Goal: Task Accomplishment & Management: Use online tool/utility

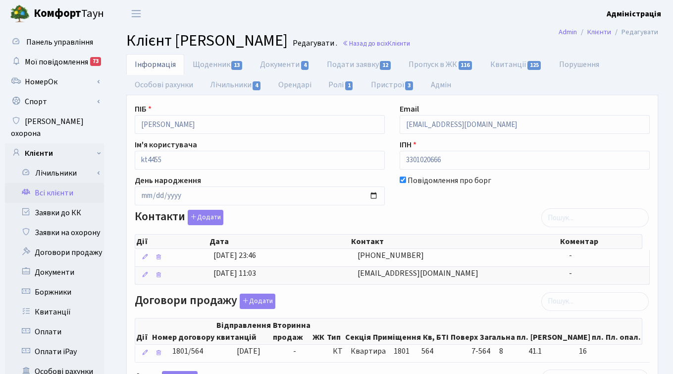
click at [639, 78] on ul "Інформація Щоденник 13 Документи 4 Подати заявку 12 Пропуск в ЖК 116 Квитанції …" at bounding box center [392, 74] width 532 height 41
click at [602, 89] on ul "Інформація Щоденник 13 Документи 4 Подати заявку 12 Пропуск в ЖК 116 Квитанції …" at bounding box center [392, 74] width 532 height 41
click at [116, 280] on div "Інформація Щоденник 13 Документи 4 Подати заявку 12 Пропуск в ЖК 116 Квитанції …" at bounding box center [392, 372] width 562 height 636
click at [60, 183] on link "Всі клієнти" at bounding box center [54, 193] width 99 height 20
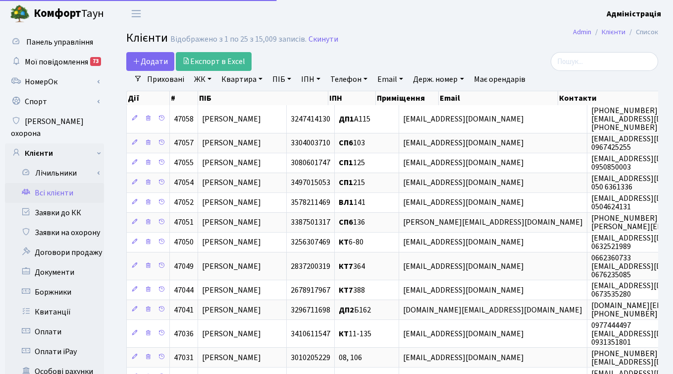
select select "25"
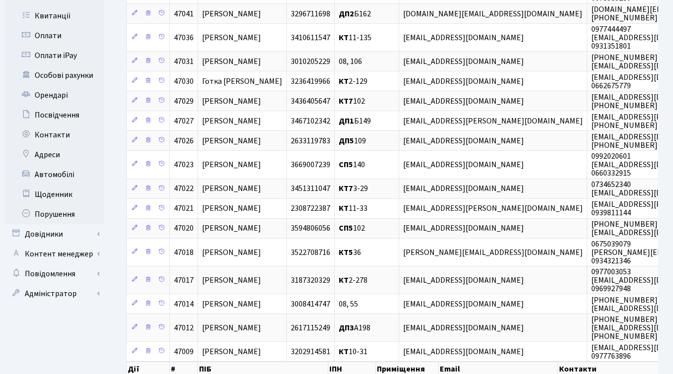
scroll to position [301, 0]
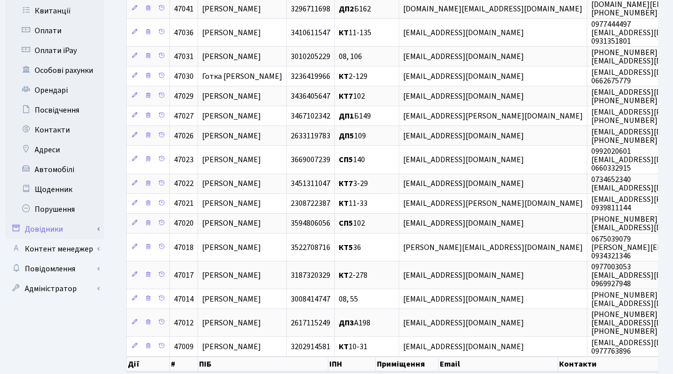
click at [51, 219] on link "Довідники" at bounding box center [54, 229] width 99 height 20
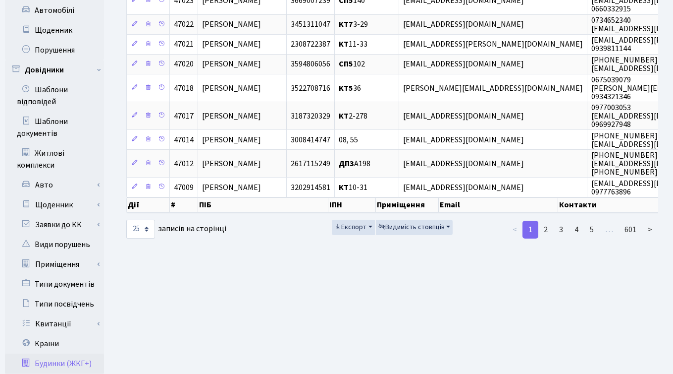
scroll to position [458, 0]
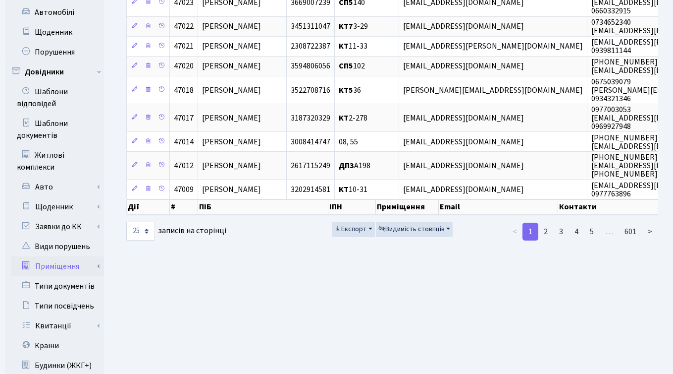
click at [65, 256] on link "Приміщення" at bounding box center [57, 266] width 93 height 20
click at [65, 276] on link "Всі приміщення" at bounding box center [57, 286] width 93 height 20
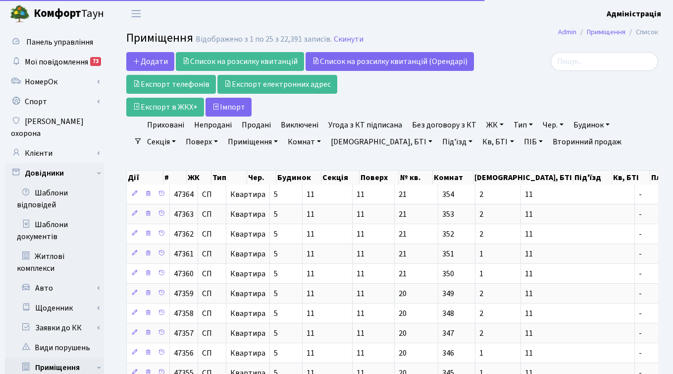
select select "25"
click at [520, 142] on link "ПІБ" at bounding box center [533, 141] width 27 height 17
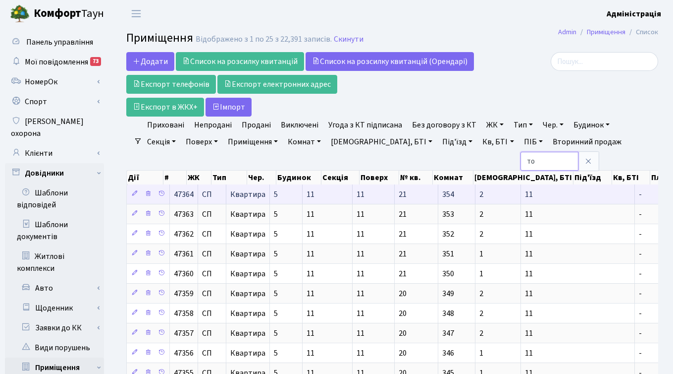
type input "ТОВ "Комфорт-Таун Ріелт""
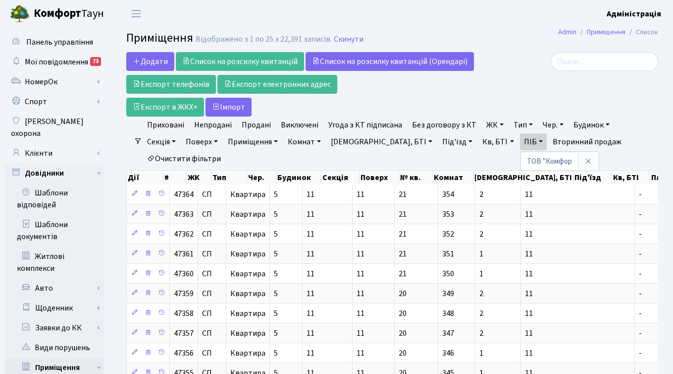
click at [514, 69] on div at bounding box center [574, 61] width 167 height 19
click at [520, 141] on link "ПІБ" at bounding box center [533, 141] width 27 height 17
click at [555, 76] on div at bounding box center [575, 84] width 182 height 64
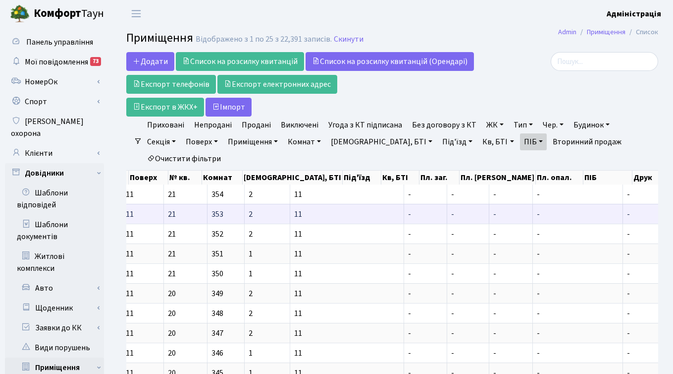
scroll to position [0, 286]
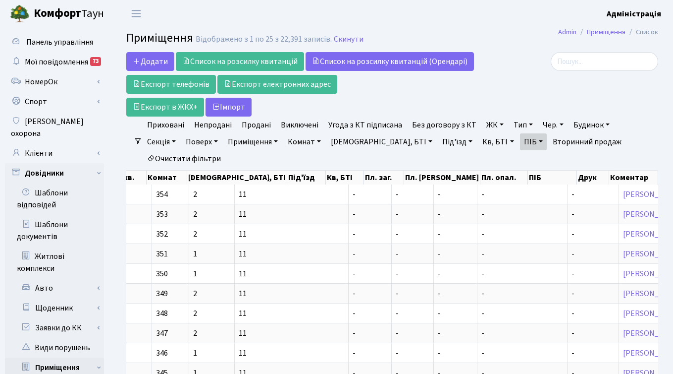
click at [520, 142] on link "ПІБ" at bounding box center [533, 141] width 27 height 17
click at [627, 64] on input "search" at bounding box center [605, 61] width 108 height 19
paste input "ТОВ "Комфорт-[PERSON_NAME]""
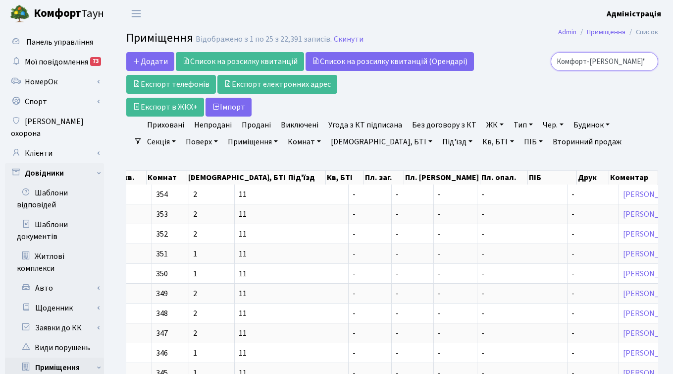
type input "ТОВ "Комфорт-[PERSON_NAME]""
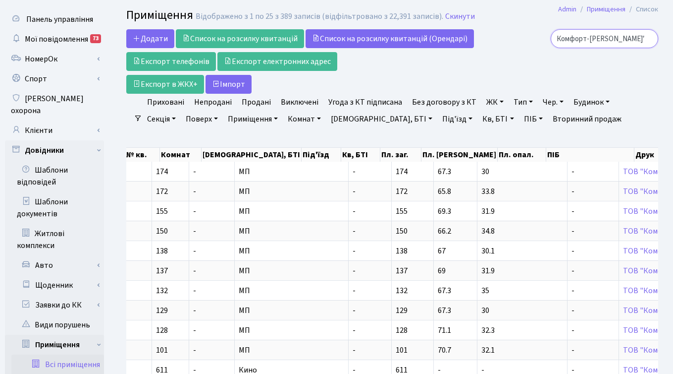
scroll to position [0, 0]
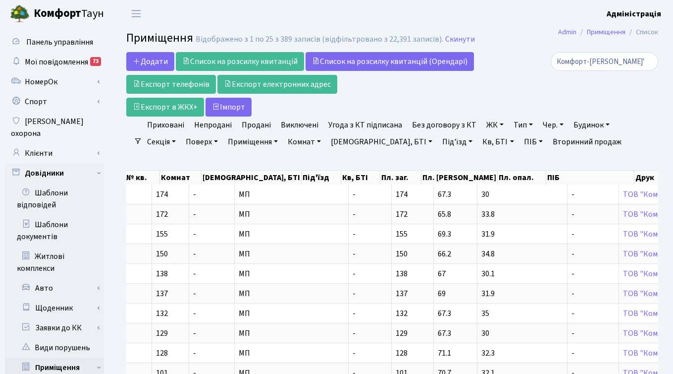
click at [489, 121] on link "ЖК" at bounding box center [495, 124] width 25 height 17
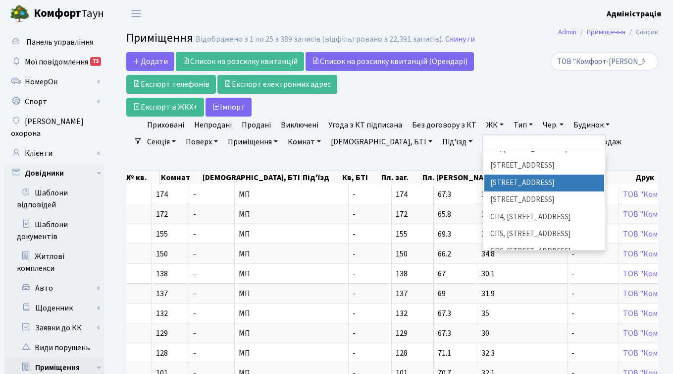
scroll to position [181, 0]
click at [509, 96] on div "ТОВ "Комфорт-[PERSON_NAME]"" at bounding box center [575, 84] width 182 height 64
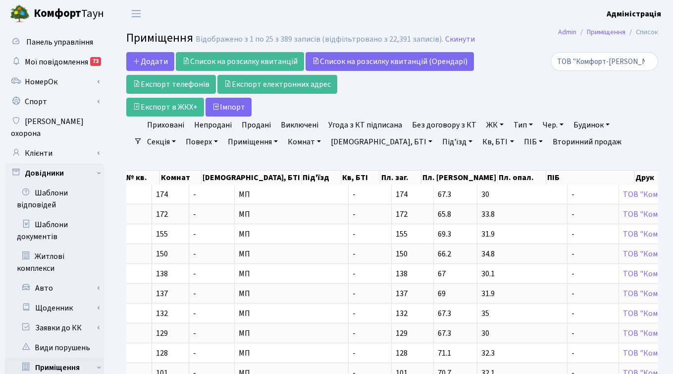
click at [487, 124] on link "ЖК" at bounding box center [495, 124] width 25 height 17
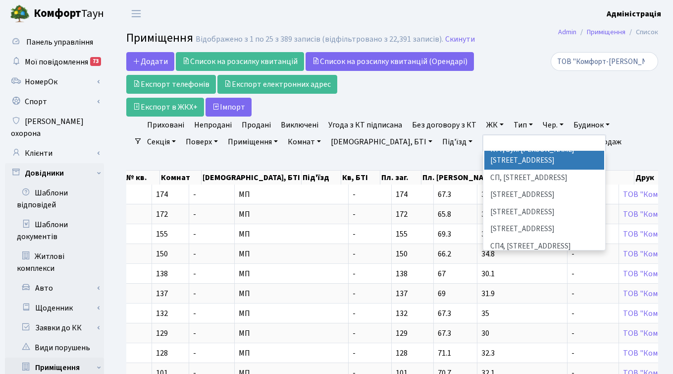
scroll to position [152, 0]
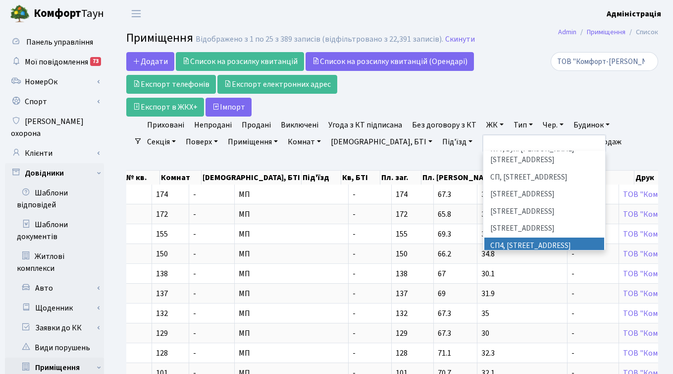
click at [504, 237] on li "СП4, [STREET_ADDRESS]" at bounding box center [545, 245] width 120 height 17
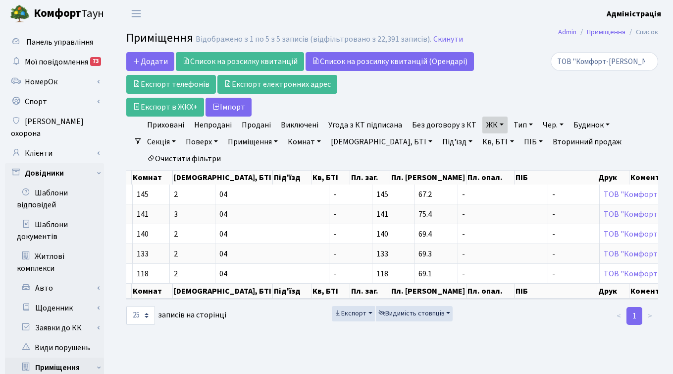
click at [503, 102] on div "ТОВ "Комфорт-Таун Ріелт"" at bounding box center [575, 84] width 182 height 64
click at [497, 126] on link "ЖК" at bounding box center [495, 124] width 25 height 17
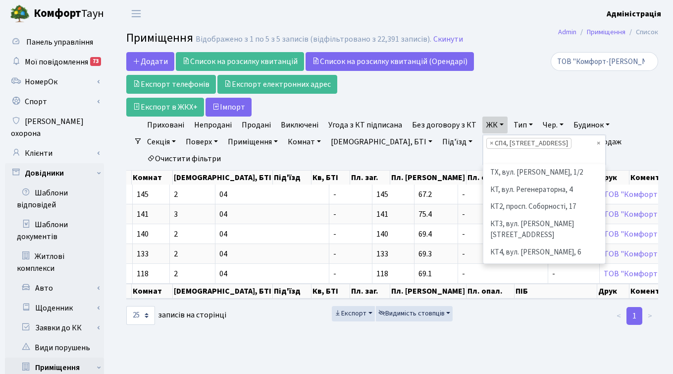
scroll to position [188, 0]
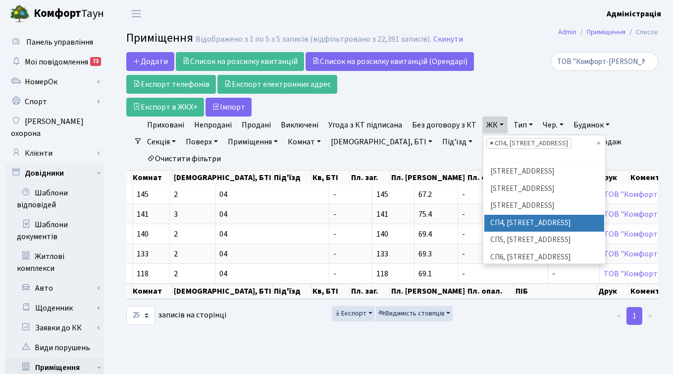
click at [490, 143] on span "×" at bounding box center [491, 143] width 3 height 10
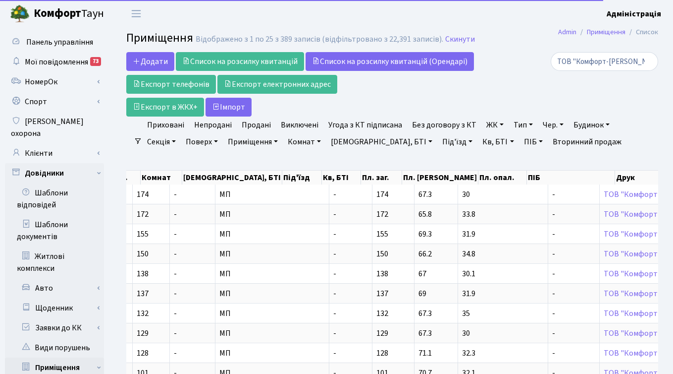
click at [486, 124] on link "ЖК" at bounding box center [495, 124] width 25 height 17
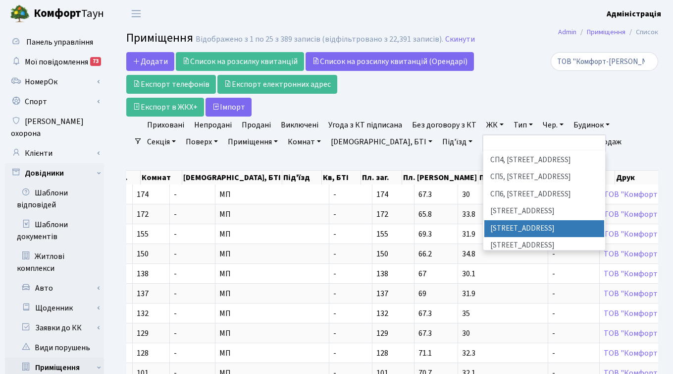
scroll to position [239, 0]
click at [507, 219] on li "ВЛ2, Голосіївський просп., 76" at bounding box center [545, 227] width 120 height 17
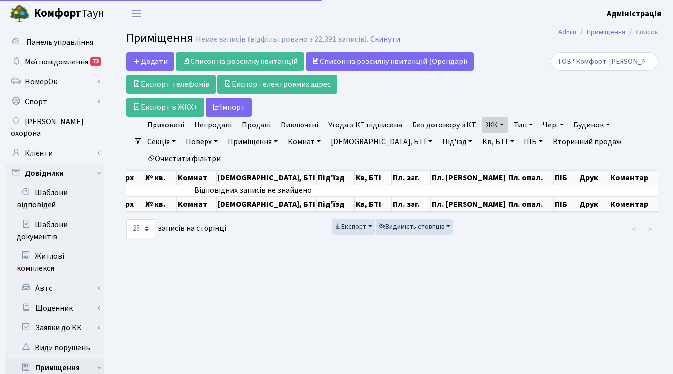
scroll to position [0, 223]
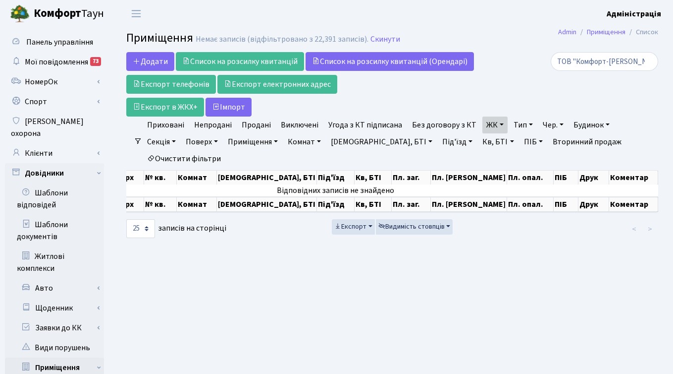
click at [496, 124] on link "ЖК" at bounding box center [495, 124] width 25 height 17
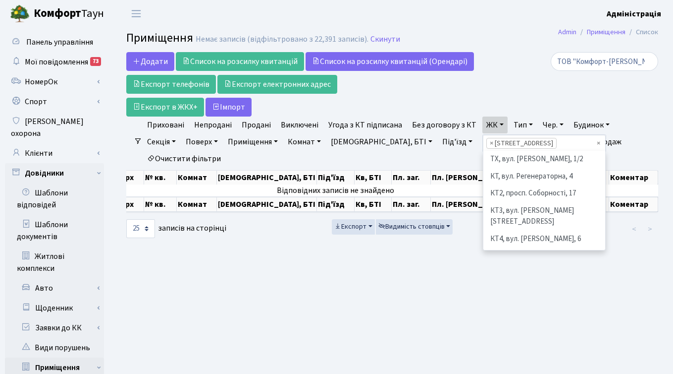
scroll to position [257, 0]
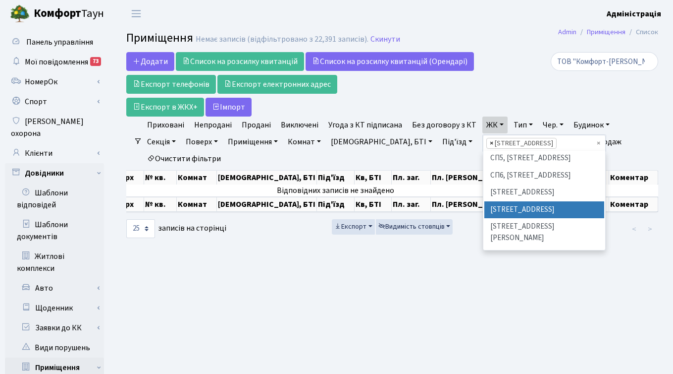
click at [490, 144] on span "×" at bounding box center [491, 143] width 3 height 10
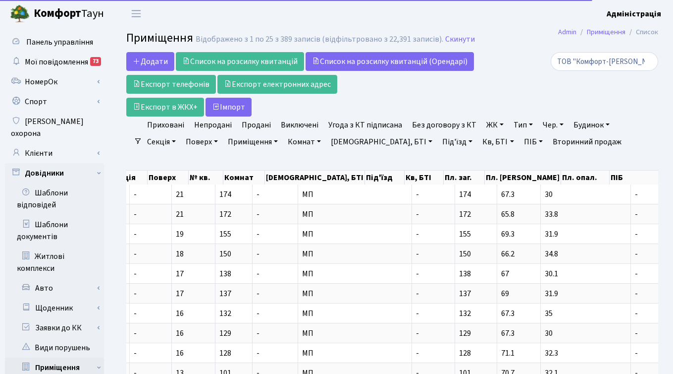
click at [492, 126] on link "ЖК" at bounding box center [495, 124] width 25 height 17
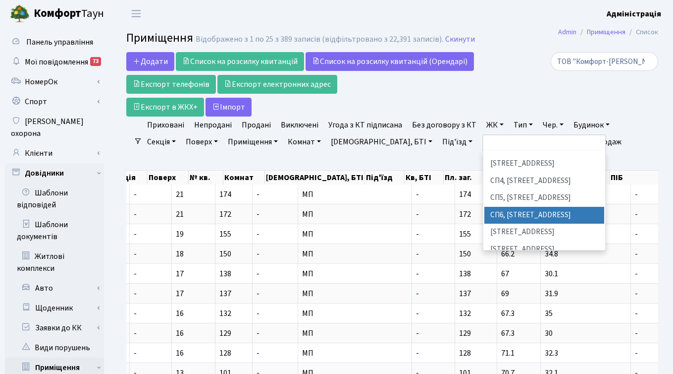
scroll to position [220, 0]
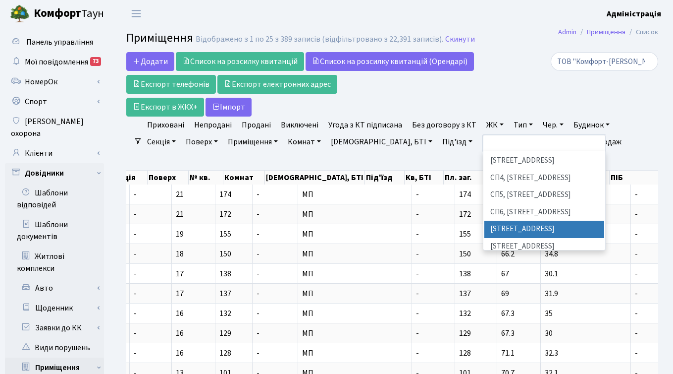
click at [499, 221] on li "ВЛ1, Ужгородський пров., 4/1" at bounding box center [545, 229] width 120 height 17
select select "316"
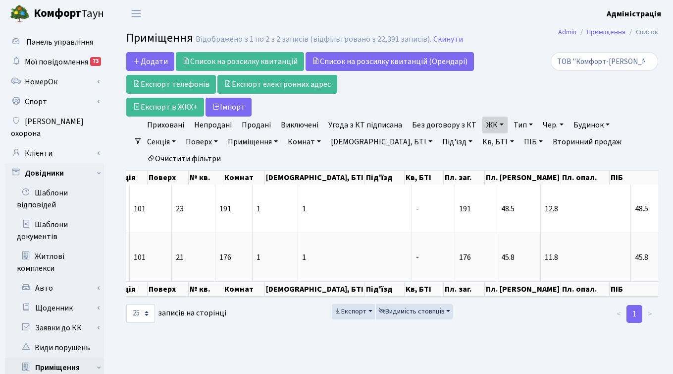
click at [495, 126] on link "ЖК" at bounding box center [495, 124] width 25 height 17
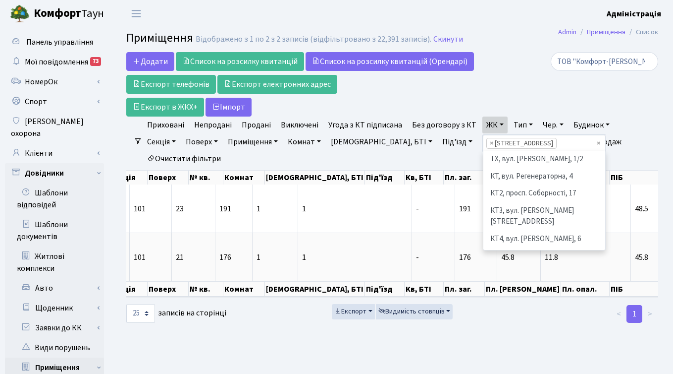
scroll to position [239, 0]
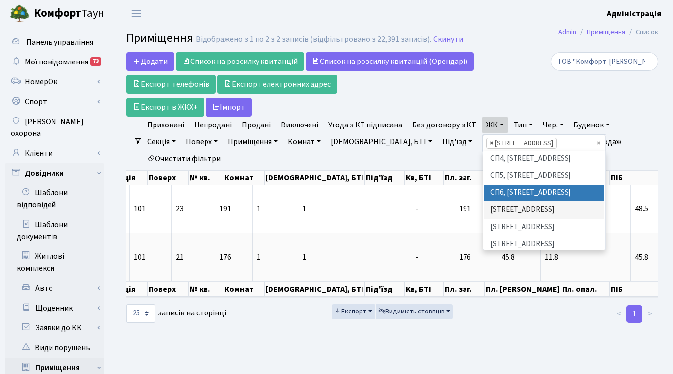
click at [490, 145] on span "×" at bounding box center [491, 143] width 3 height 10
select select
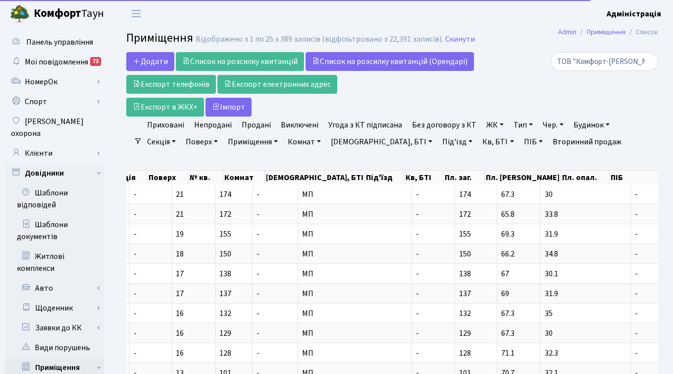
click at [487, 124] on link "ЖК" at bounding box center [495, 124] width 25 height 17
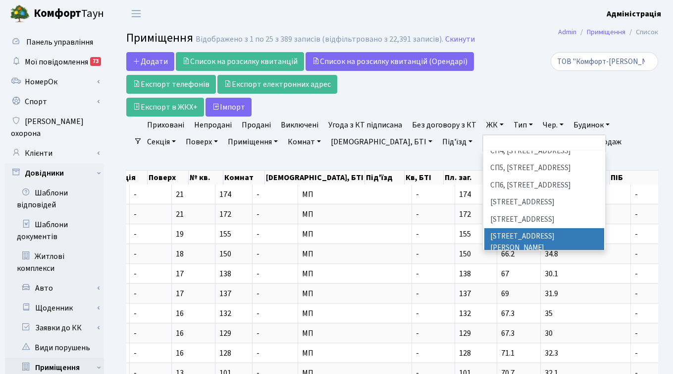
click at [516, 228] on li "[STREET_ADDRESS][PERSON_NAME]" at bounding box center [545, 242] width 120 height 28
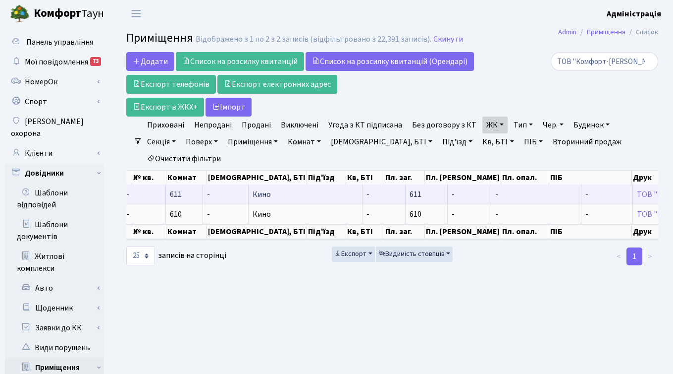
scroll to position [0, 68]
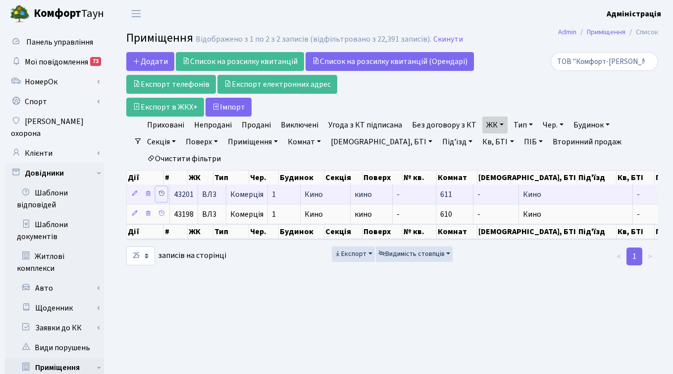
click at [160, 190] on icon at bounding box center [161, 193] width 7 height 7
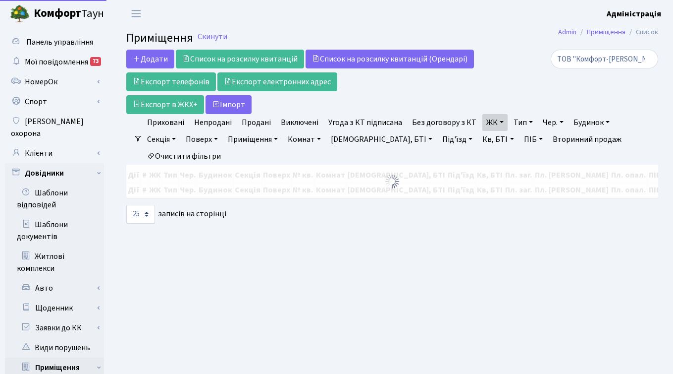
select select "25"
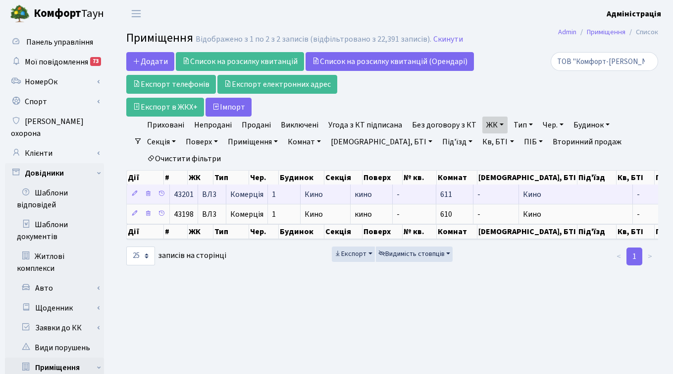
scroll to position [0, 57]
click at [245, 190] on span "Комерція" at bounding box center [246, 194] width 33 height 8
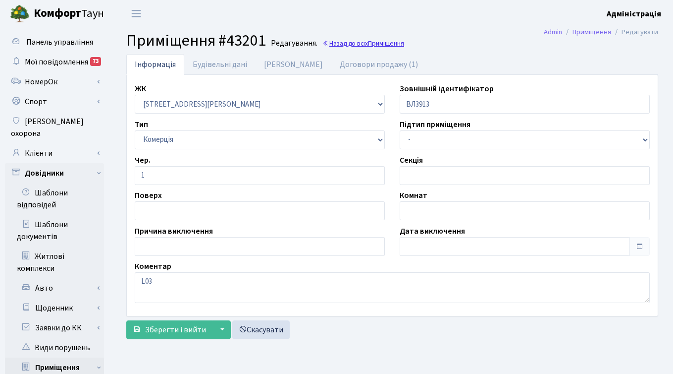
click at [371, 45] on span "Приміщення" at bounding box center [386, 43] width 36 height 9
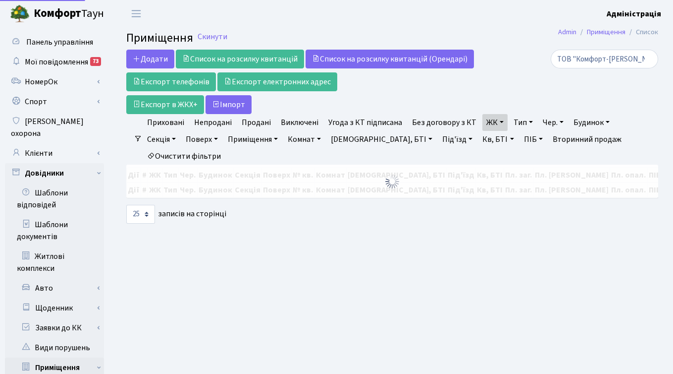
select select "25"
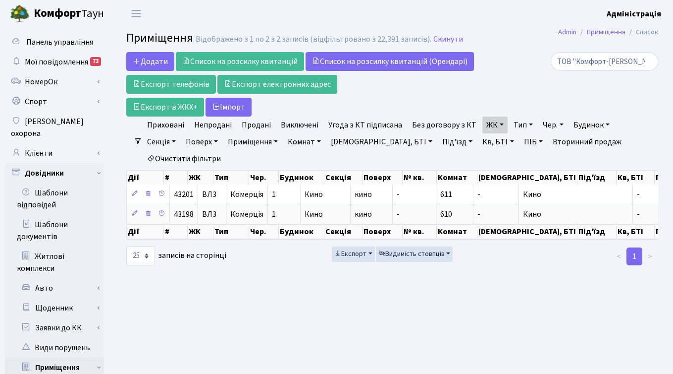
click at [498, 123] on link "ЖК" at bounding box center [495, 124] width 25 height 17
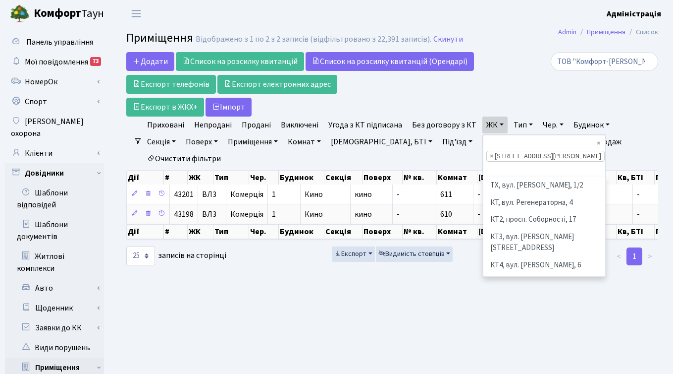
scroll to position [257, 0]
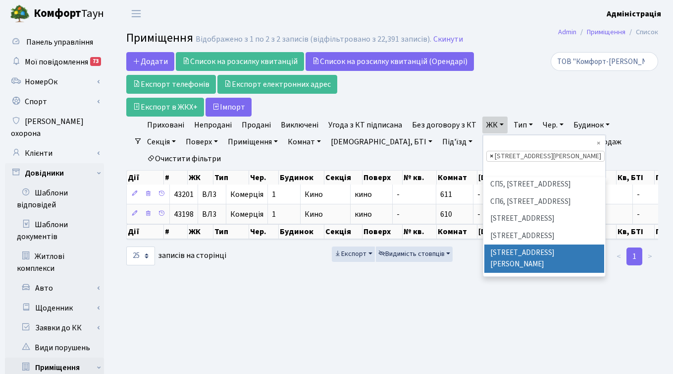
click at [490, 151] on span "×" at bounding box center [491, 156] width 3 height 10
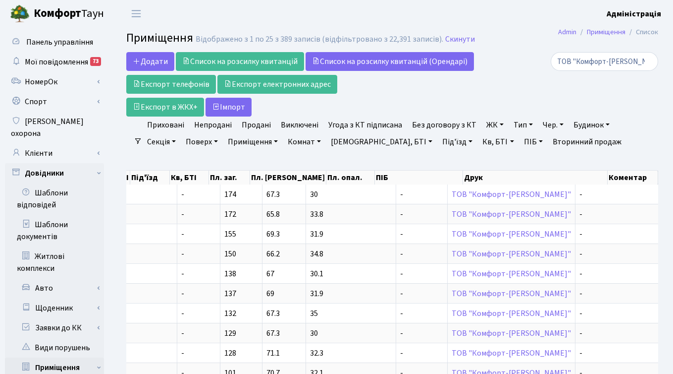
click at [485, 125] on link "ЖК" at bounding box center [495, 124] width 25 height 17
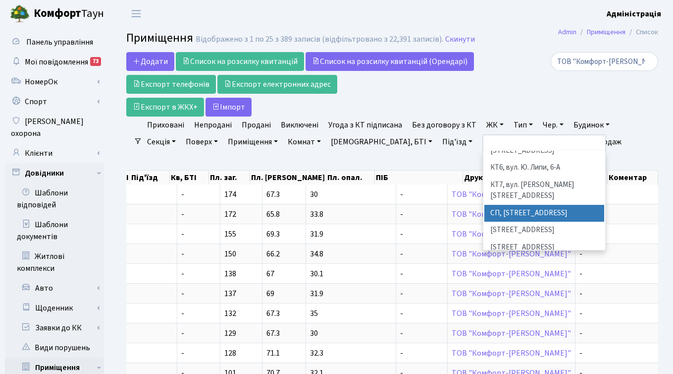
click at [511, 205] on li "СП, Наддніпрянське шосе, 2а" at bounding box center [545, 213] width 120 height 17
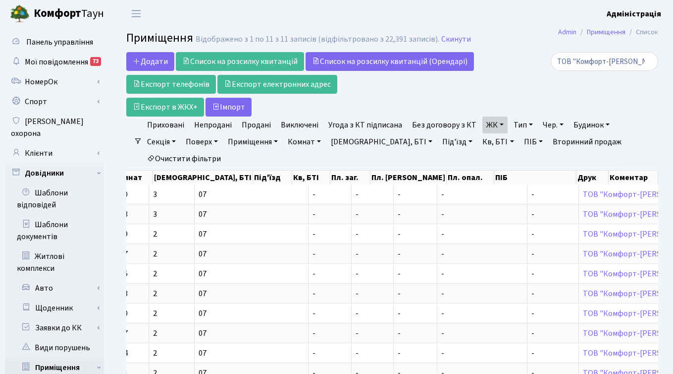
click at [494, 125] on link "ЖК" at bounding box center [495, 124] width 25 height 17
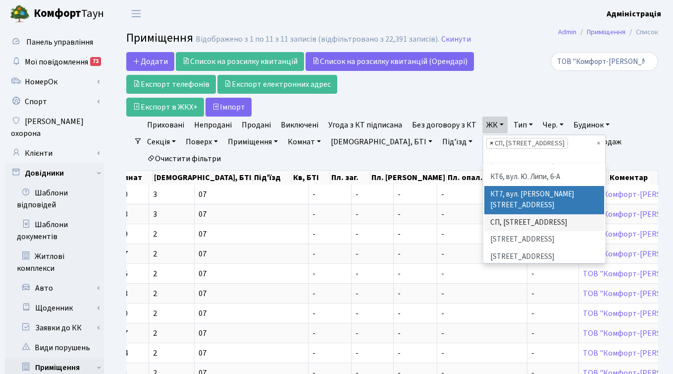
click at [490, 143] on span "×" at bounding box center [491, 143] width 3 height 10
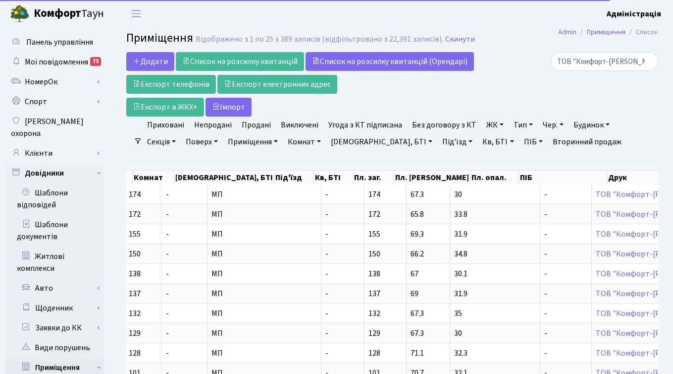
click at [488, 121] on link "ЖК" at bounding box center [495, 124] width 25 height 17
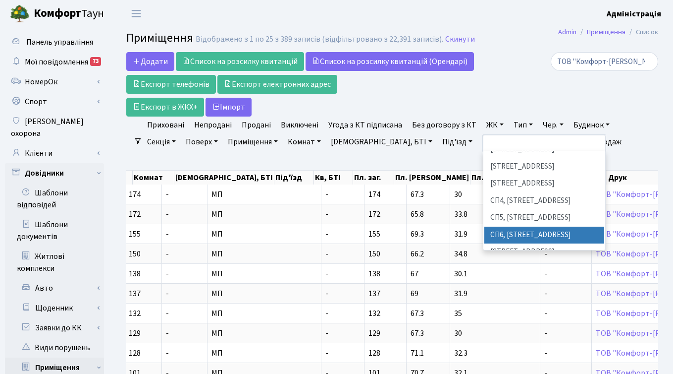
click at [508, 226] on li "СП6, [STREET_ADDRESS]" at bounding box center [545, 234] width 120 height 17
select select "331"
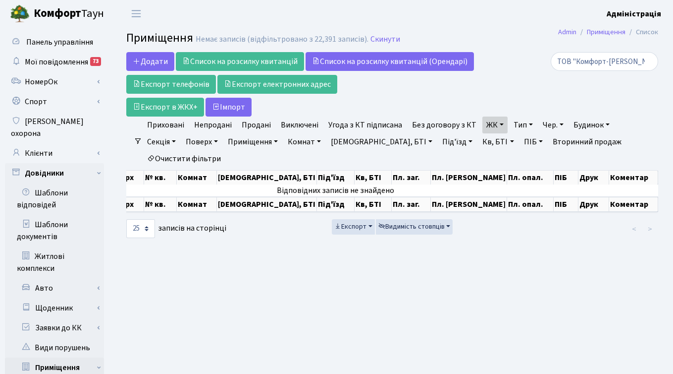
click at [491, 122] on link "ЖК" at bounding box center [495, 124] width 25 height 17
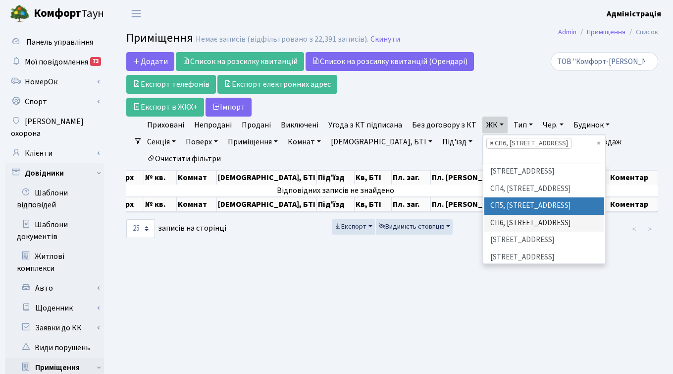
click at [490, 142] on span "×" at bounding box center [491, 143] width 3 height 10
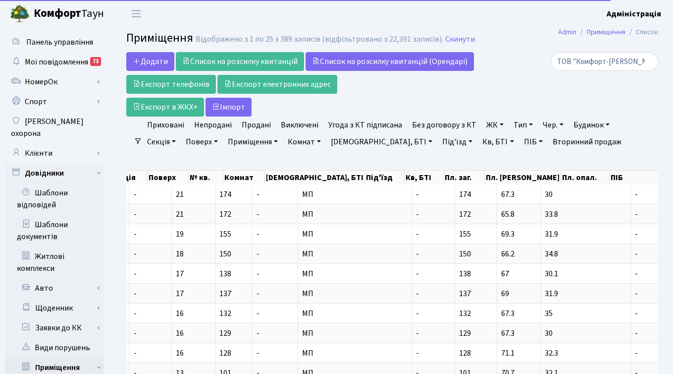
click at [485, 125] on link "ЖК" at bounding box center [495, 124] width 25 height 17
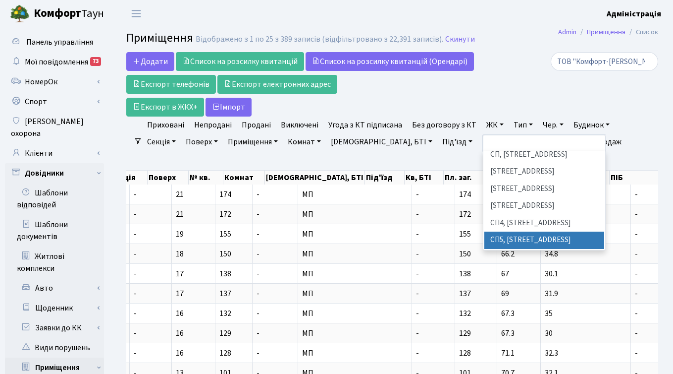
click at [503, 231] on li "СП5, Столичне шосе, 3-А" at bounding box center [545, 239] width 120 height 17
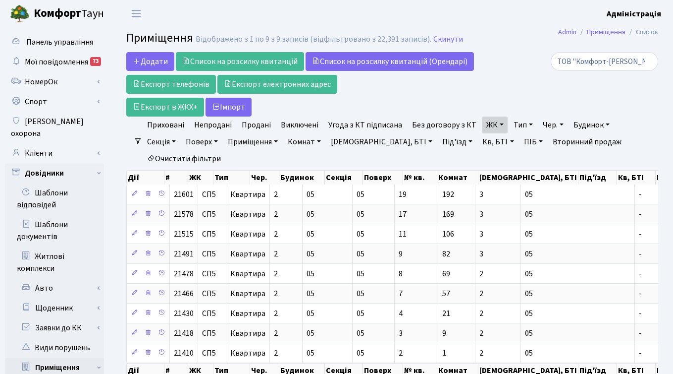
click at [498, 122] on link "ЖК" at bounding box center [495, 124] width 25 height 17
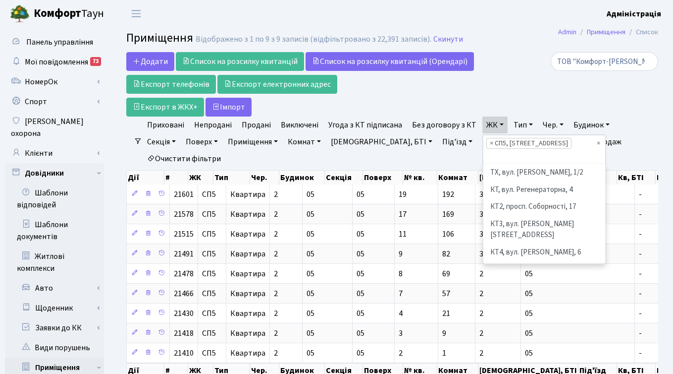
scroll to position [205, 0]
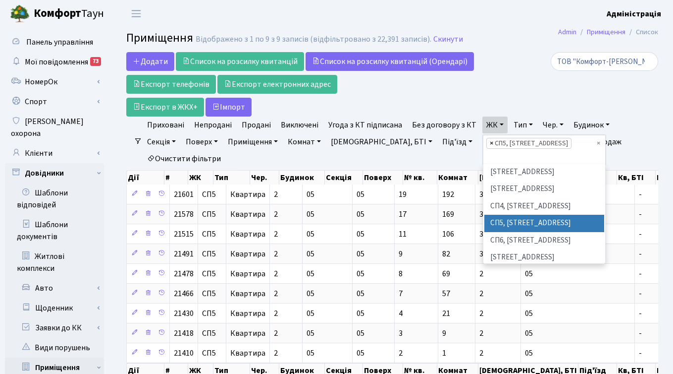
click at [490, 144] on span "×" at bounding box center [491, 143] width 3 height 10
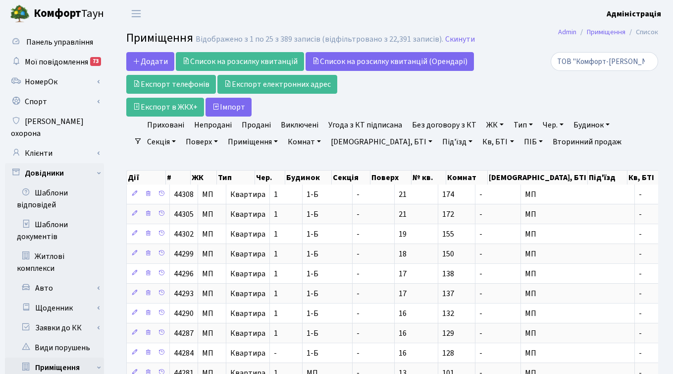
click at [484, 120] on link "ЖК" at bounding box center [495, 124] width 25 height 17
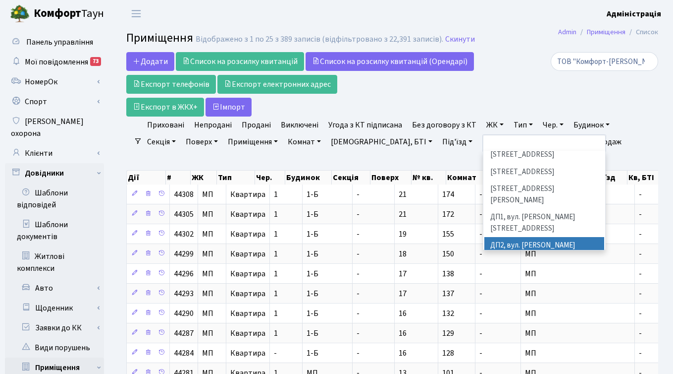
scroll to position [302, 0]
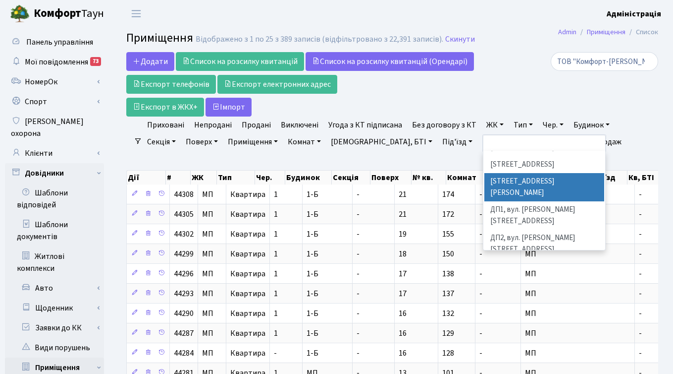
click at [501, 98] on div "ТОВ "Комфорт-[PERSON_NAME]"" at bounding box center [575, 84] width 182 height 64
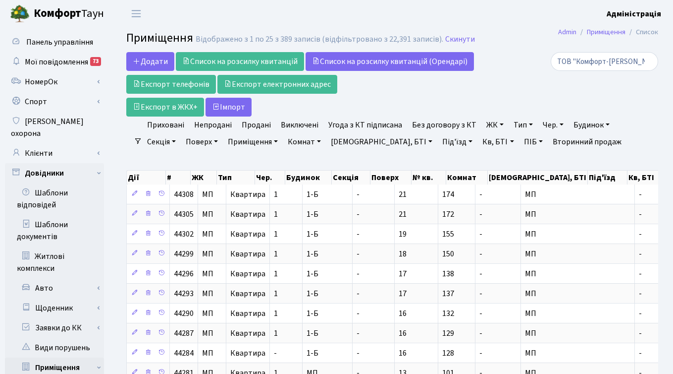
click at [487, 126] on link "ЖК" at bounding box center [495, 124] width 25 height 17
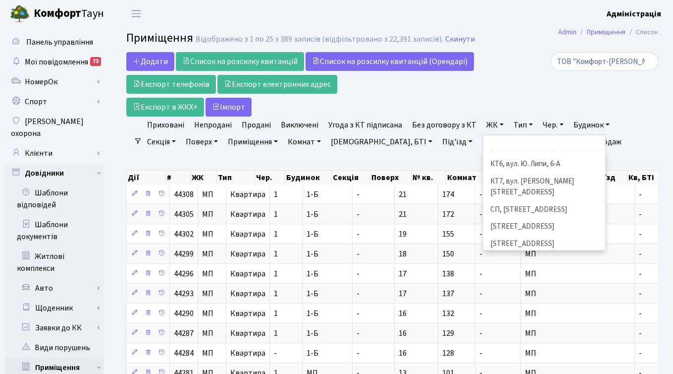
scroll to position [119, 0]
click at [516, 202] on li "СП, [STREET_ADDRESS]" at bounding box center [545, 210] width 120 height 17
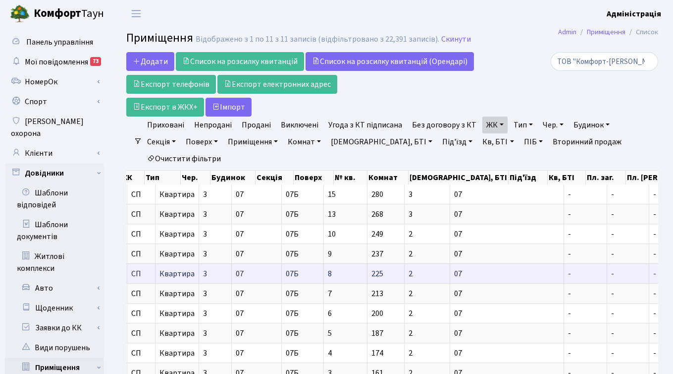
scroll to position [0, 62]
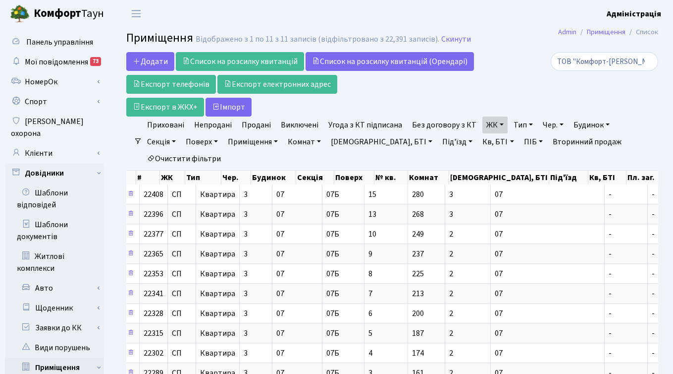
click at [496, 123] on link "ЖК" at bounding box center [495, 124] width 25 height 17
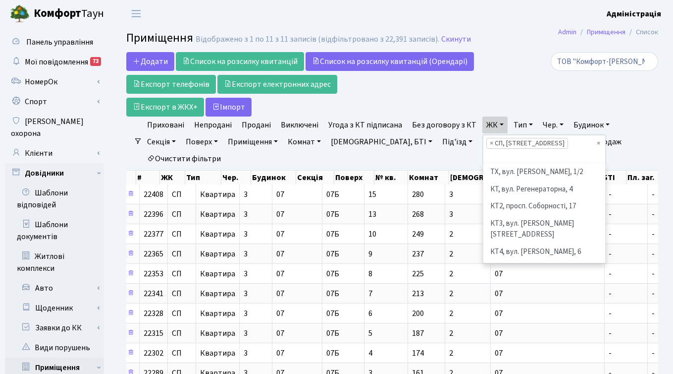
scroll to position [120, 0]
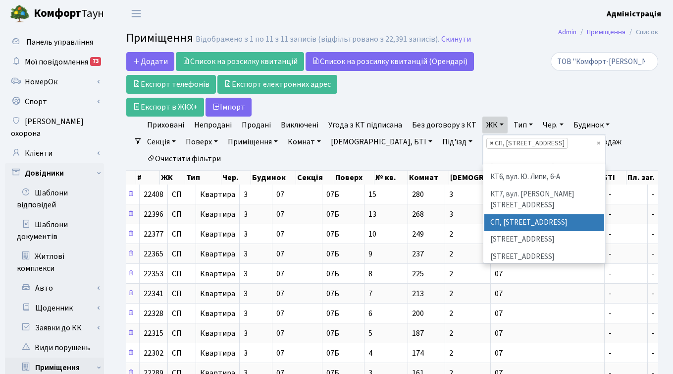
click at [490, 143] on span "×" at bounding box center [491, 143] width 3 height 10
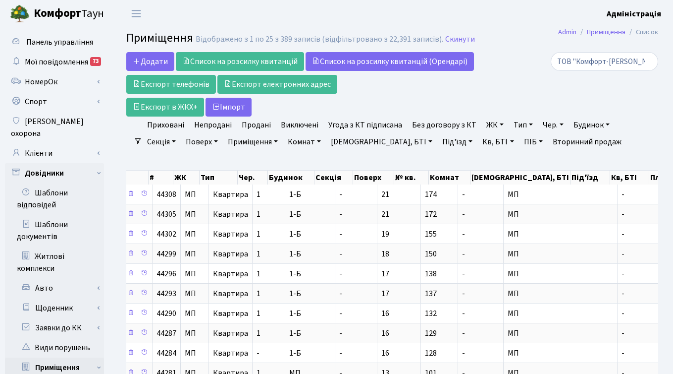
click at [487, 124] on link "ЖК" at bounding box center [495, 124] width 25 height 17
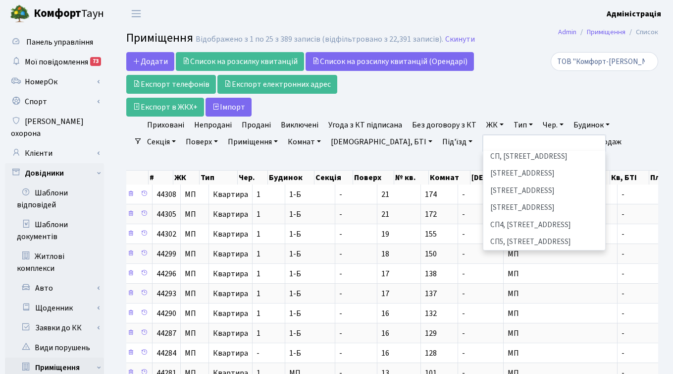
scroll to position [167, 0]
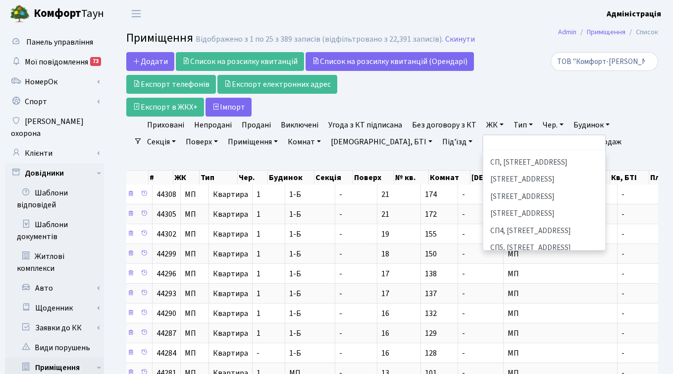
click at [504, 257] on li "СП6, [STREET_ADDRESS]" at bounding box center [545, 265] width 120 height 17
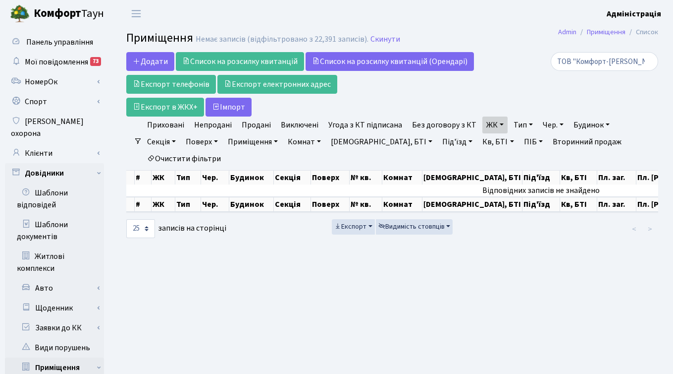
click at [488, 127] on link "ЖК" at bounding box center [495, 124] width 25 height 17
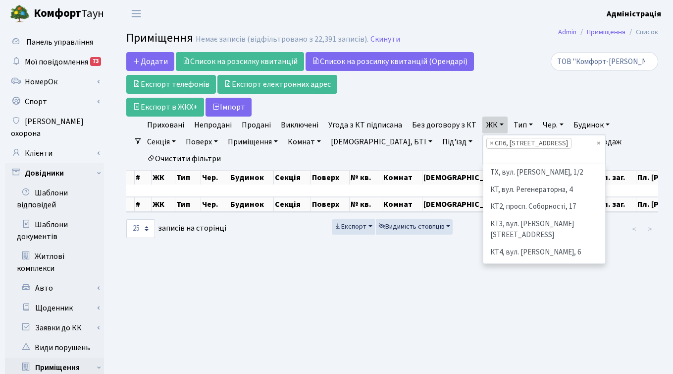
scroll to position [222, 0]
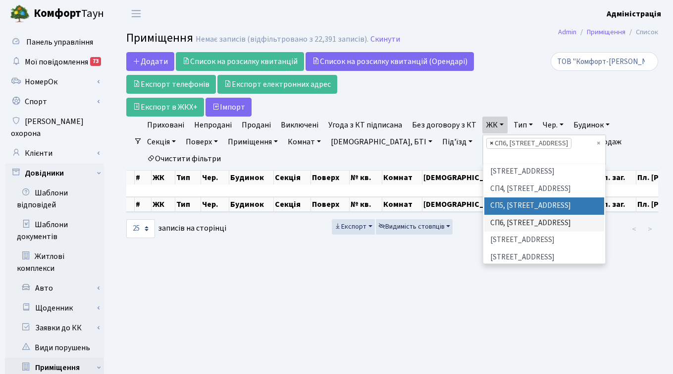
click at [490, 140] on span "×" at bounding box center [491, 143] width 3 height 10
select select
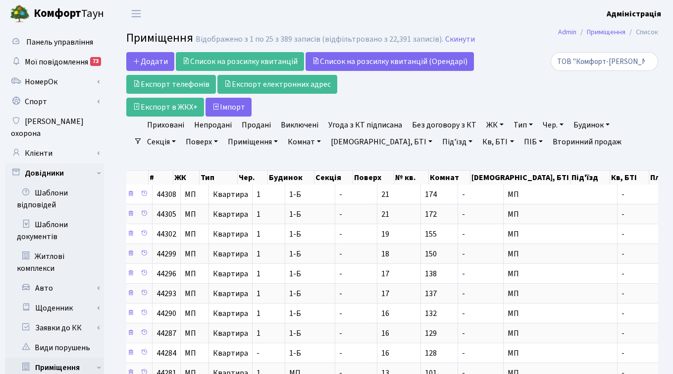
click at [488, 124] on link "ЖК" at bounding box center [495, 124] width 25 height 17
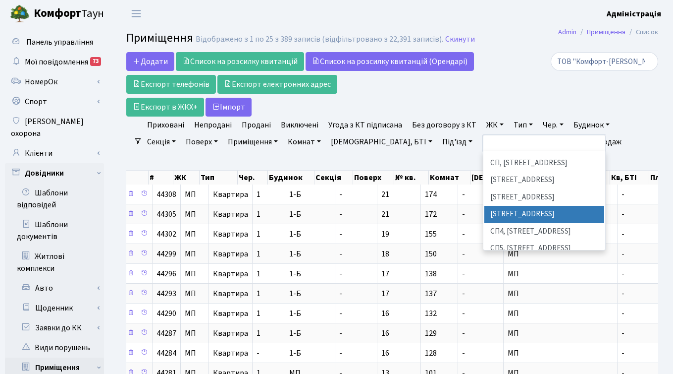
scroll to position [167, 0]
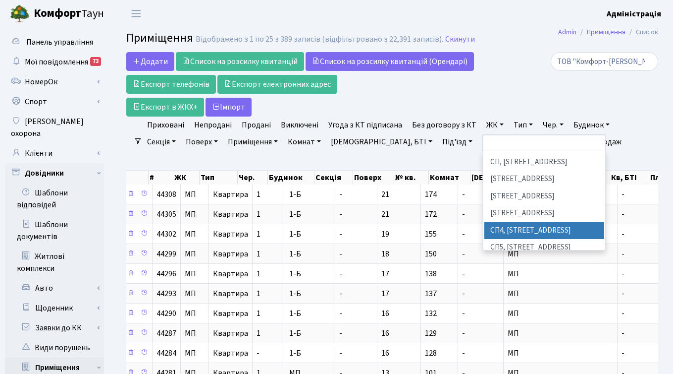
click at [499, 222] on li "СП4, Столичне шосе, 5" at bounding box center [545, 230] width 120 height 17
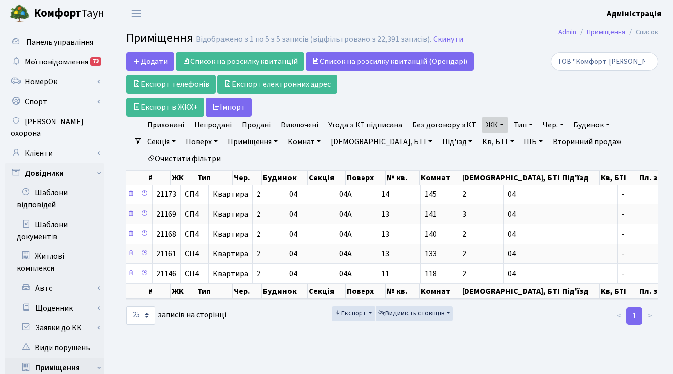
click at [494, 123] on link "ЖК" at bounding box center [495, 124] width 25 height 17
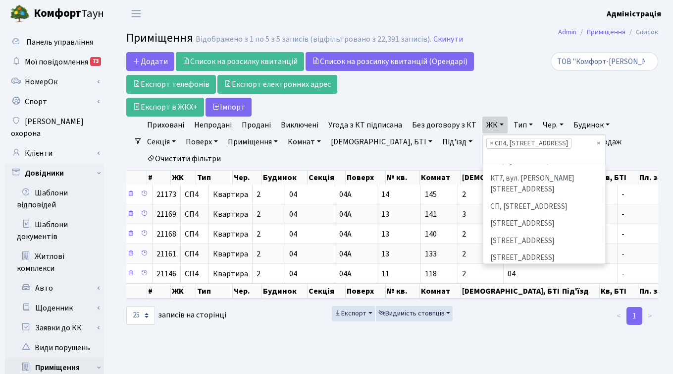
scroll to position [135, 0]
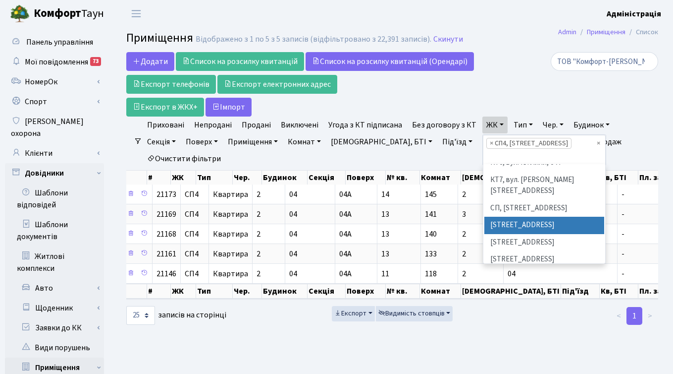
click at [504, 217] on li "СП1, Столичне шосе, 1" at bounding box center [545, 225] width 120 height 17
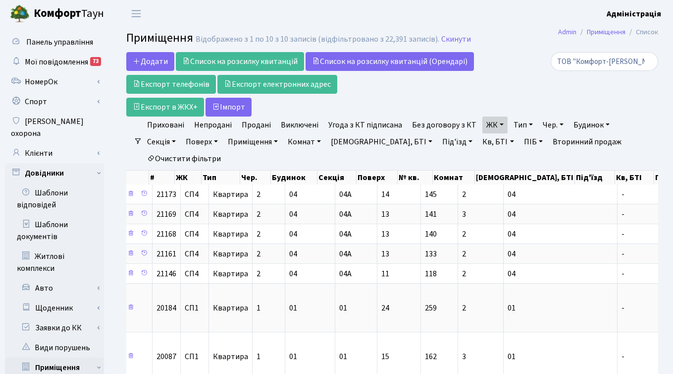
click at [497, 124] on link "ЖК" at bounding box center [495, 124] width 25 height 17
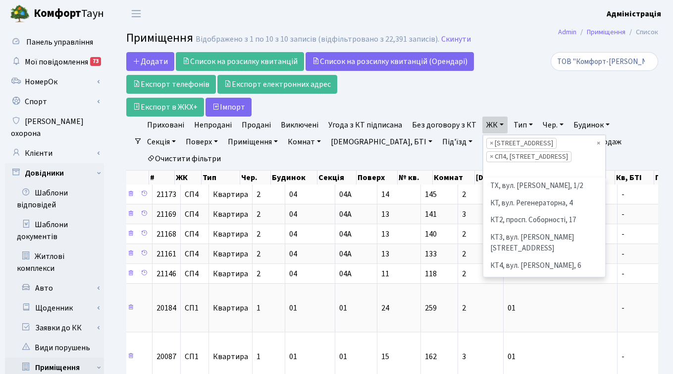
scroll to position [137, 0]
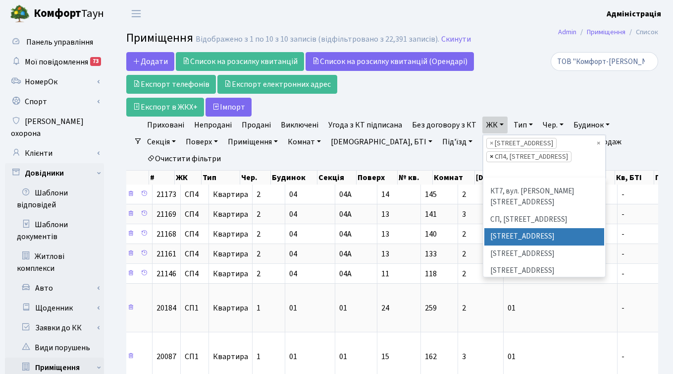
click at [490, 156] on span "×" at bounding box center [491, 157] width 3 height 10
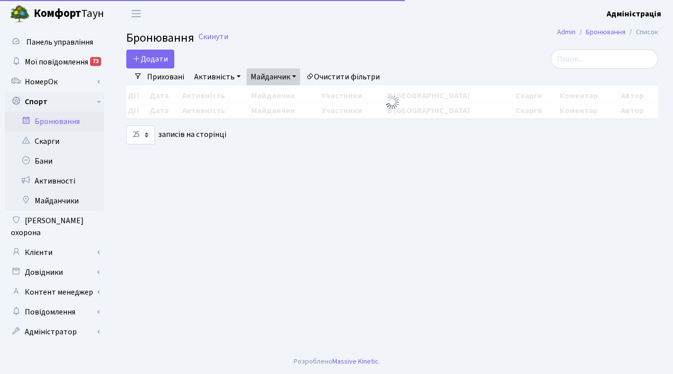
select select "25"
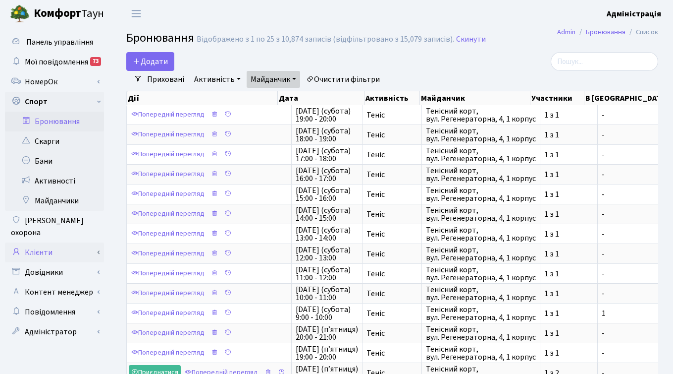
click at [43, 242] on link "Клієнти" at bounding box center [54, 252] width 99 height 20
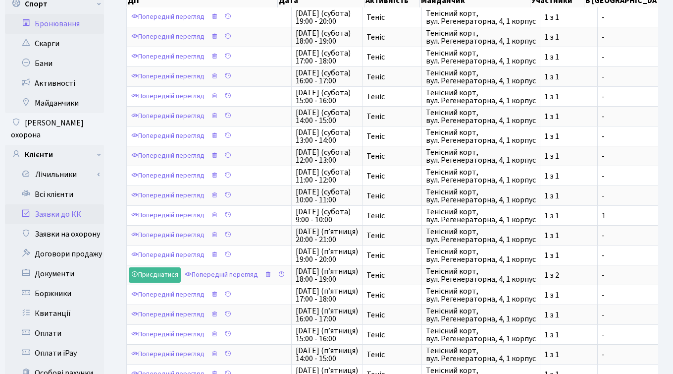
scroll to position [99, 0]
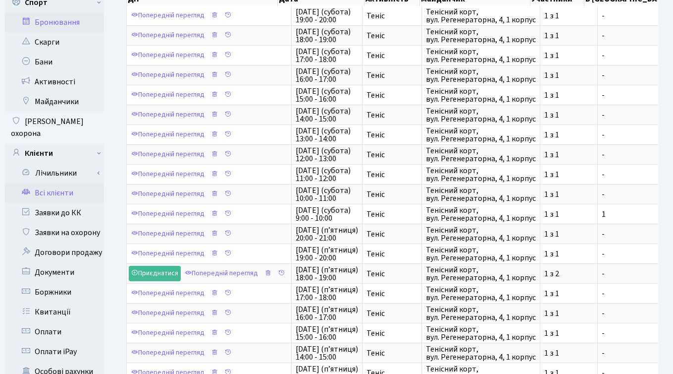
click at [60, 183] on link "Всі клієнти" at bounding box center [54, 193] width 99 height 20
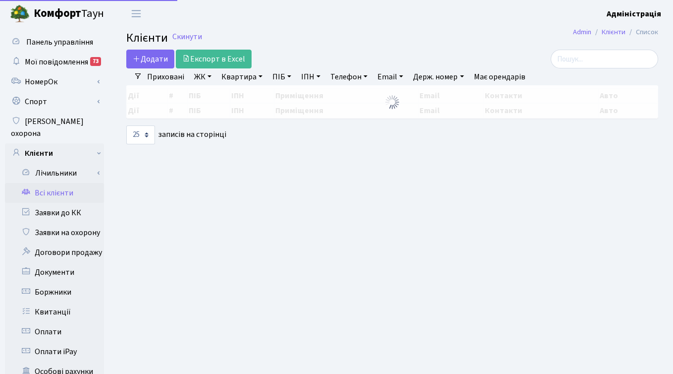
select select "25"
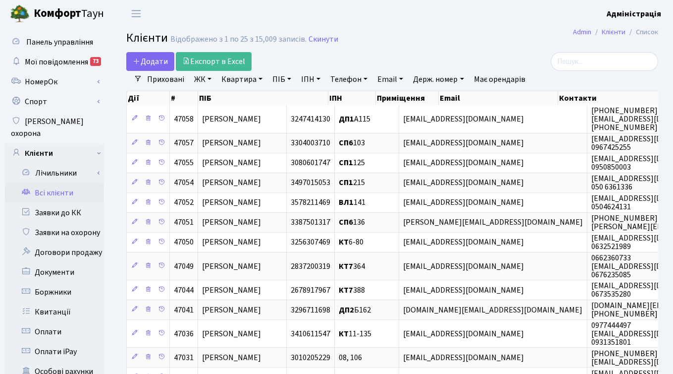
click at [406, 50] on main "Admin Клієнти Список Клієнти Відображено з 1 по 25 з 15,009 записів. Скинути До…" at bounding box center [392, 363] width 562 height 672
click at [115, 221] on div "Додати Експорт в Excel Фільтри Приховані ЖК ТХ, вул. [PERSON_NAME], 1/2 КТ, вул…" at bounding box center [392, 375] width 562 height 647
click at [117, 86] on div "Додати Експорт в Excel Фільтри Приховані ЖК ТХ, вул. Ділова, 1/2 КТ, вул. Реген…" at bounding box center [392, 375] width 562 height 647
click at [113, 289] on div "Додати Експорт в Excel Фільтри Приховані ЖК ТХ, вул. Ділова, 1/2 КТ, вул. Реген…" at bounding box center [392, 375] width 562 height 647
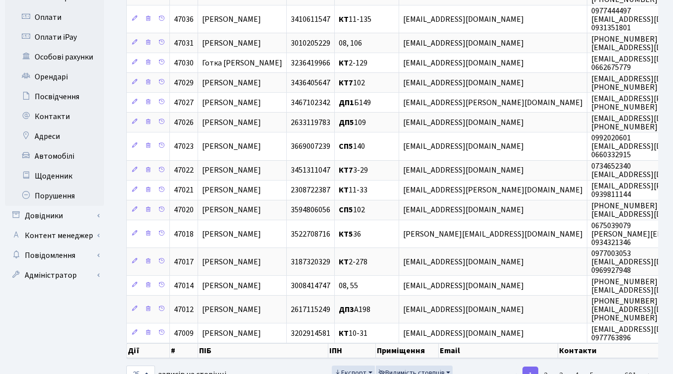
scroll to position [318, 0]
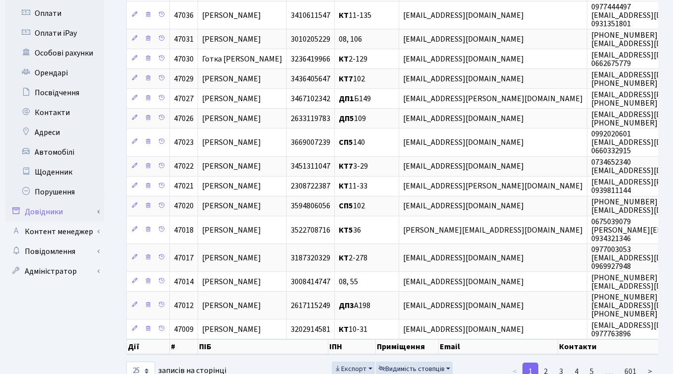
click at [57, 202] on link "Довідники" at bounding box center [54, 212] width 99 height 20
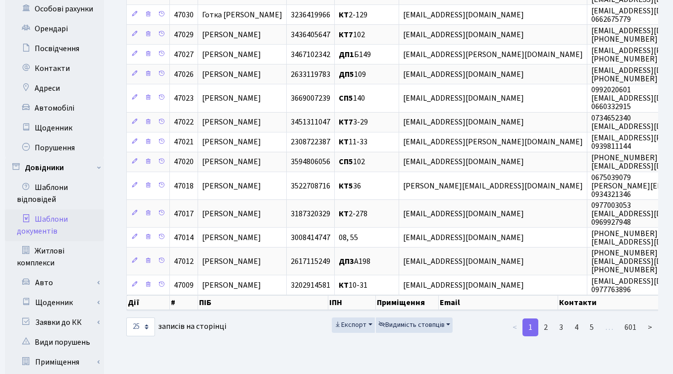
scroll to position [363, 0]
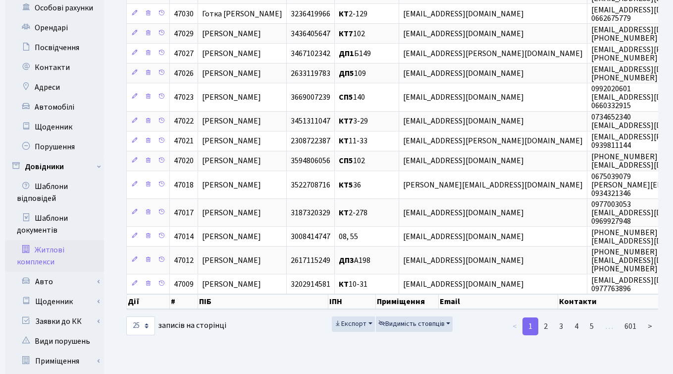
click at [45, 240] on link "Житлові комплекси" at bounding box center [54, 256] width 99 height 32
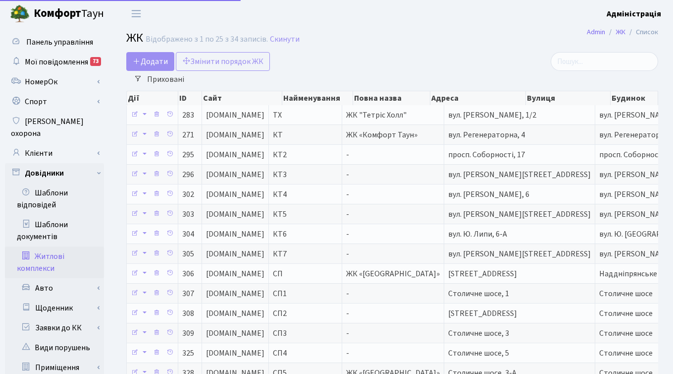
select select "25"
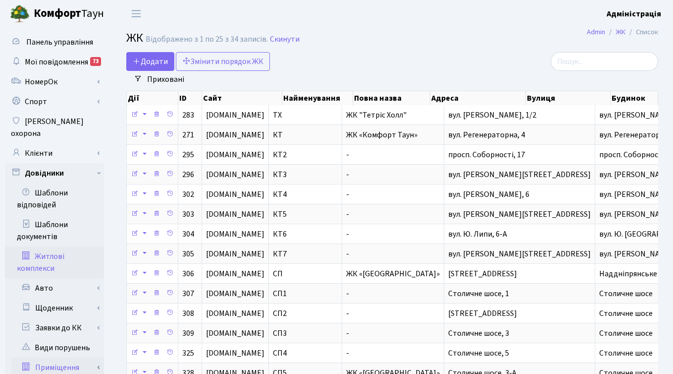
click at [57, 357] on link "Приміщення" at bounding box center [57, 367] width 93 height 20
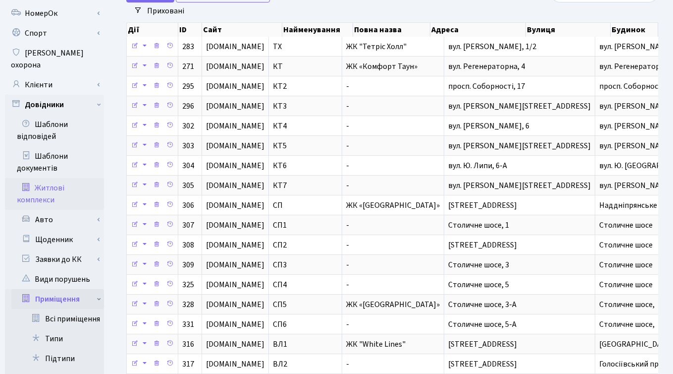
scroll to position [70, 0]
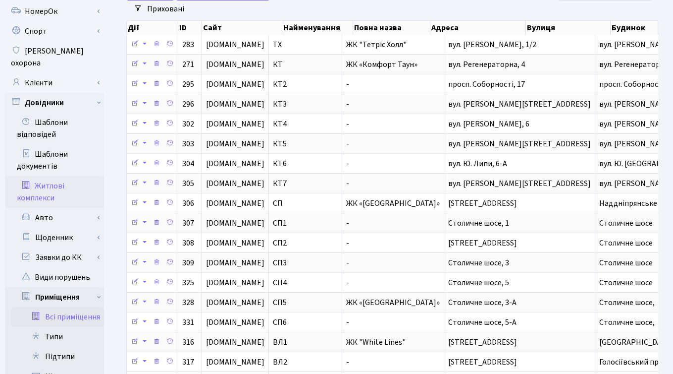
click at [62, 307] on link "Всі приміщення" at bounding box center [57, 317] width 93 height 20
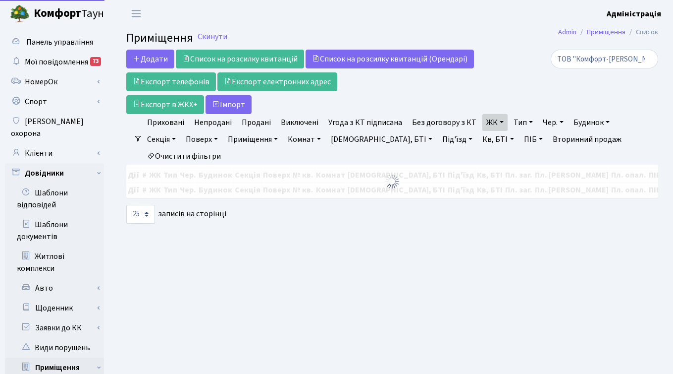
select select "25"
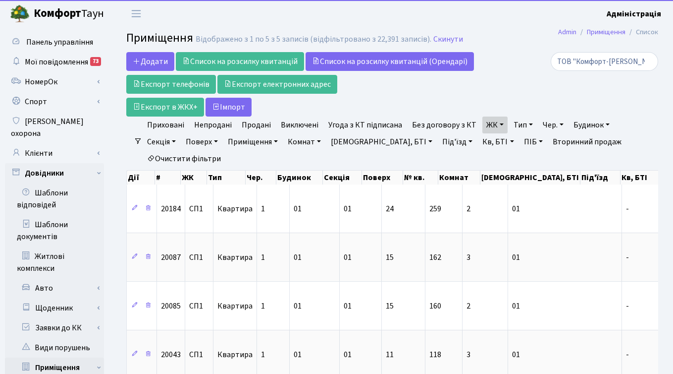
click at [525, 95] on div "ТОВ "Комфорт-[PERSON_NAME]"" at bounding box center [575, 84] width 182 height 64
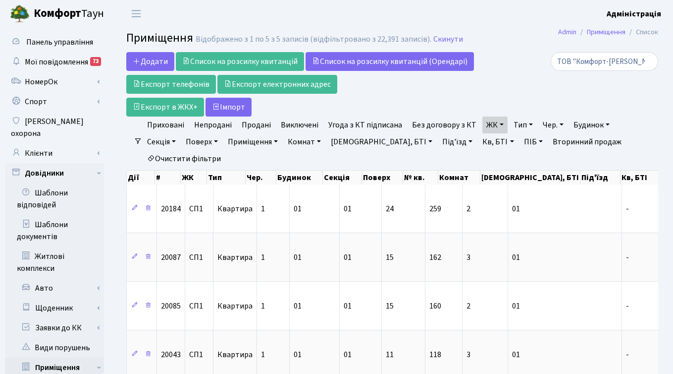
click at [498, 125] on link "ЖК" at bounding box center [495, 124] width 25 height 17
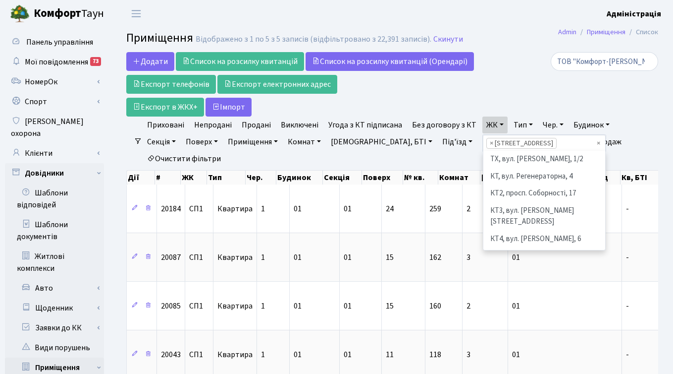
scroll to position [120, 0]
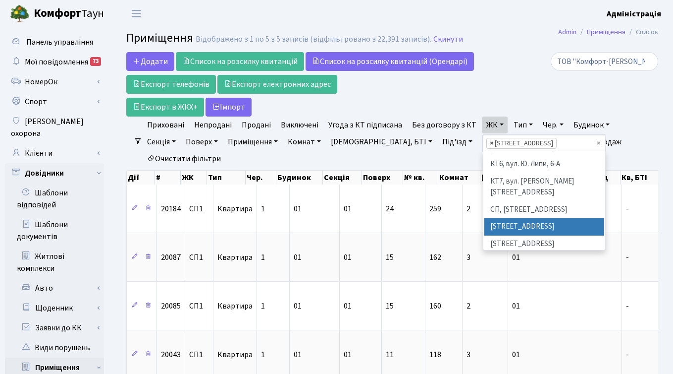
click at [490, 144] on span "×" at bounding box center [491, 143] width 3 height 10
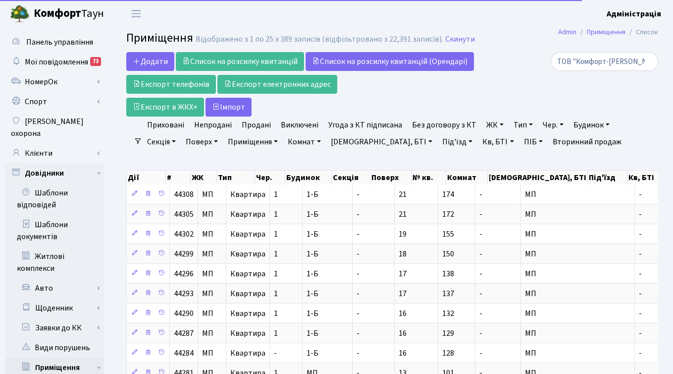
click at [489, 96] on div "ТОВ "Комфорт-[PERSON_NAME]"" at bounding box center [575, 84] width 182 height 64
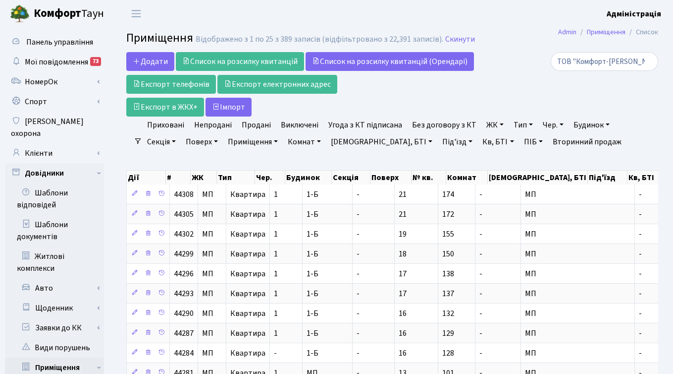
click at [489, 127] on link "ЖК" at bounding box center [495, 124] width 25 height 17
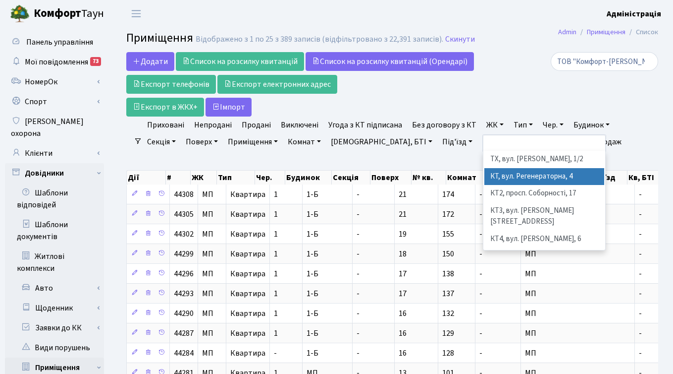
click at [493, 172] on li "КТ, вул. Регенераторна, 4" at bounding box center [545, 176] width 120 height 17
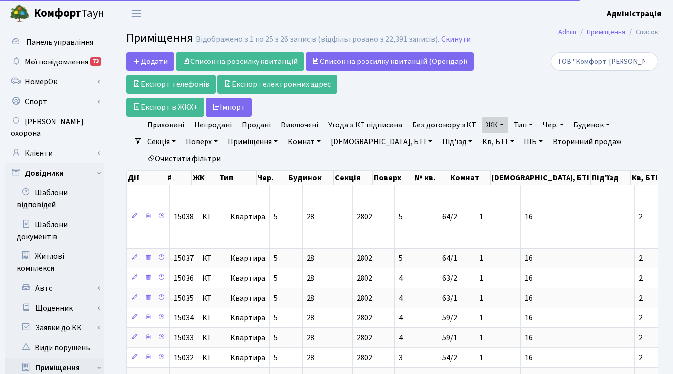
click at [479, 140] on link "Кв, БТІ" at bounding box center [498, 141] width 39 height 17
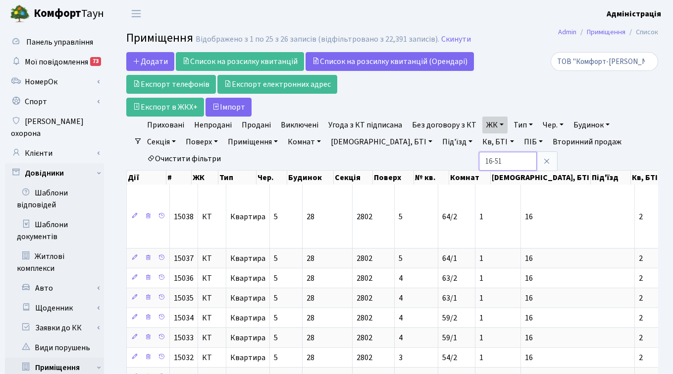
type input "16-51"
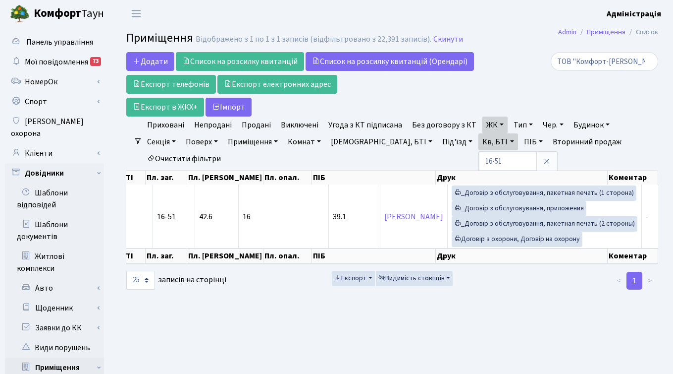
click at [566, 79] on div "ТОВ "Комфорт-[PERSON_NAME]"" at bounding box center [575, 84] width 182 height 64
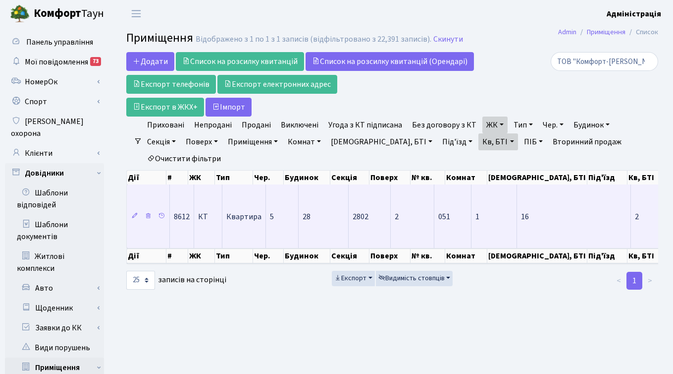
click at [377, 202] on td "2802" at bounding box center [370, 215] width 42 height 63
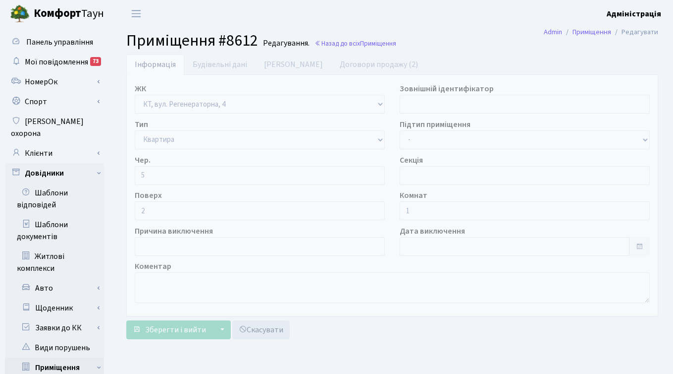
scroll to position [27, 0]
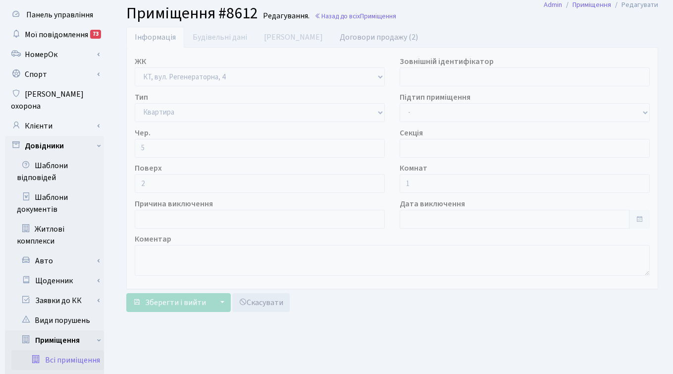
click at [332, 38] on link "Договори продажу (2)" at bounding box center [379, 37] width 95 height 20
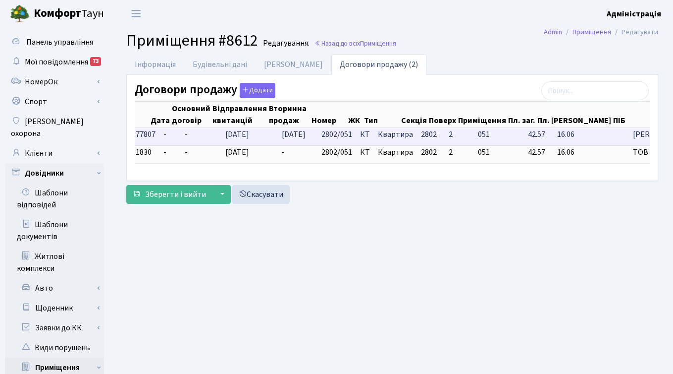
scroll to position [0, 137]
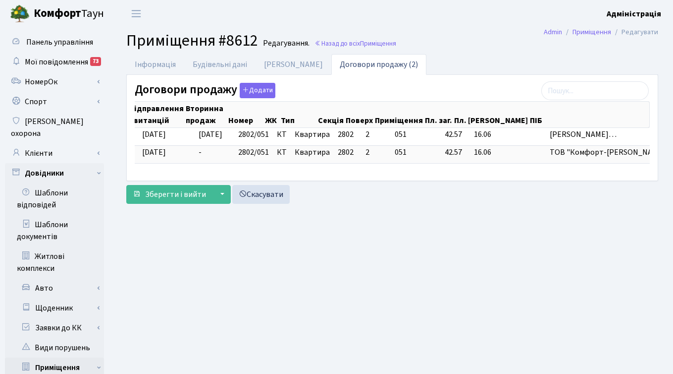
click at [419, 252] on main "Admin Приміщення Редагувати Приміщення #8612 Редагування. Назад до всіх Приміще…" at bounding box center [392, 343] width 562 height 632
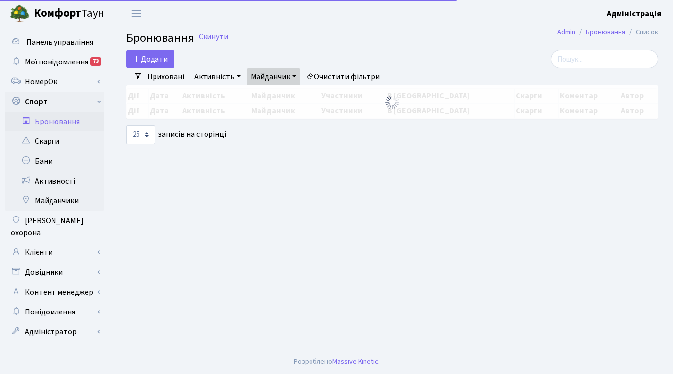
select select "25"
click at [69, 14] on b "Комфорт" at bounding box center [58, 13] width 48 height 16
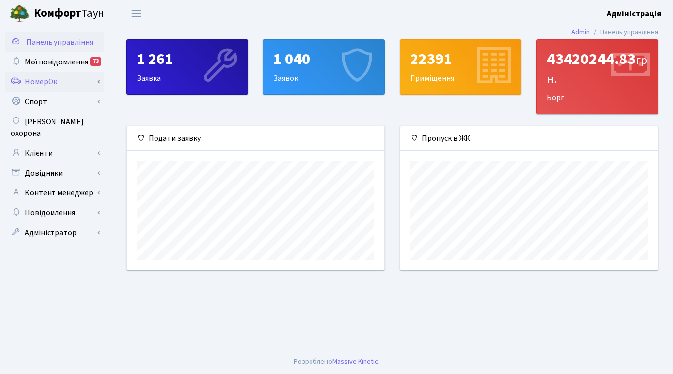
scroll to position [143, 258]
click at [50, 100] on link "Спорт" at bounding box center [54, 102] width 99 height 20
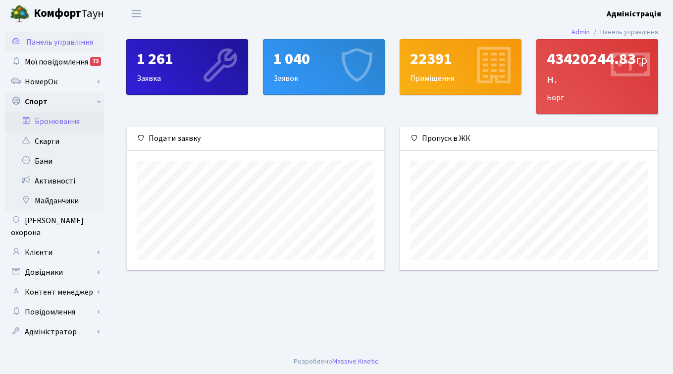
click at [54, 123] on link "Бронювання" at bounding box center [54, 121] width 99 height 20
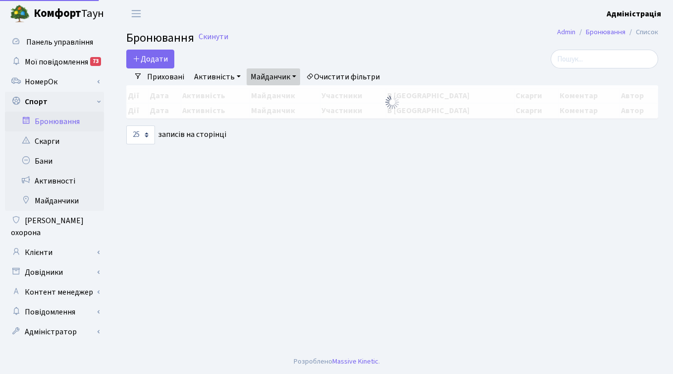
select select "25"
click at [331, 75] on link "Очистити фільтри" at bounding box center [343, 76] width 82 height 17
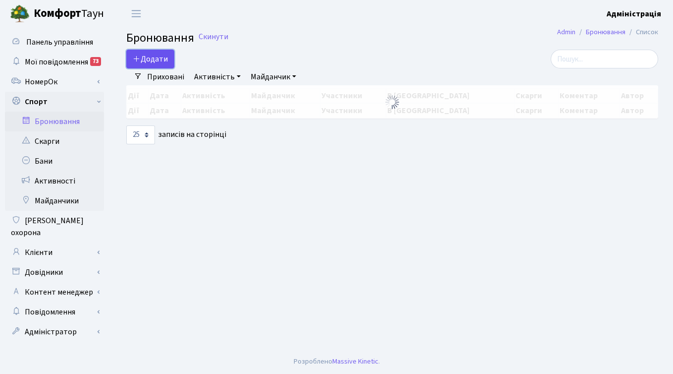
click at [141, 57] on button "Додати" at bounding box center [150, 59] width 48 height 19
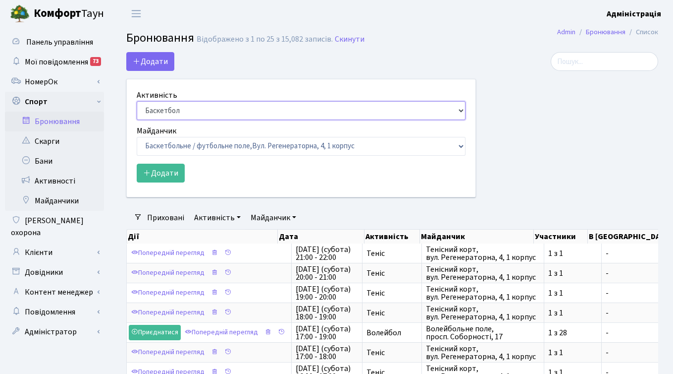
click at [193, 107] on select "Баскетбол Волейбол Йога Катання на роликах Настільний теніс [PERSON_NAME] Фітнес" at bounding box center [301, 110] width 329 height 19
select select "1"
click at [137, 101] on select "Баскетбол Волейбол Йога Катання на роликах Настільний теніс [PERSON_NAME] Фітнес" at bounding box center [301, 110] width 329 height 19
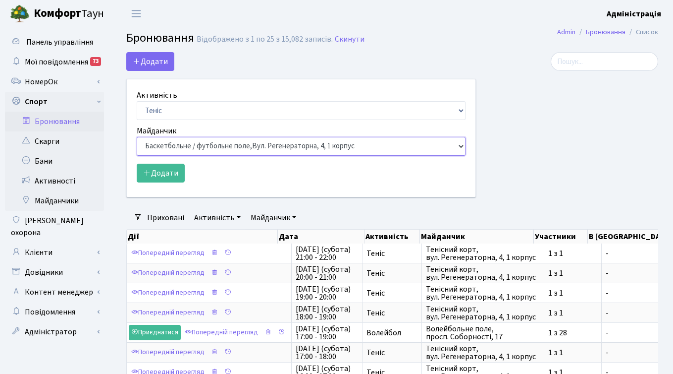
click at [185, 148] on select "Баскетбольне / футбольне поле, [GEOGRAPHIC_DATA]. [STREET_ADDRESS]. [STREET_ADD…" at bounding box center [301, 146] width 329 height 19
select select "1"
click at [137, 137] on select "Баскетбольне / футбольне поле, [GEOGRAPHIC_DATA]. [STREET_ADDRESS]. [STREET_ADD…" at bounding box center [301, 146] width 329 height 19
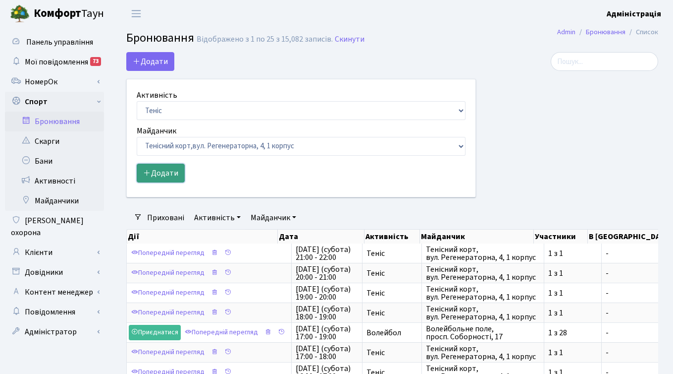
click at [163, 176] on button "Додати" at bounding box center [161, 173] width 48 height 19
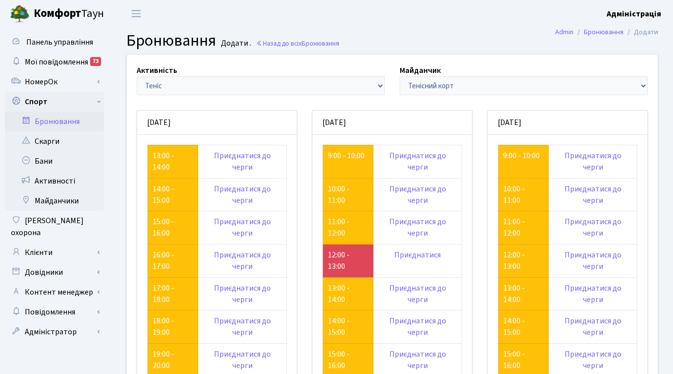
click at [393, 33] on h2 "Бронювання Додати . Назад до всіх Бронювання" at bounding box center [392, 40] width 532 height 19
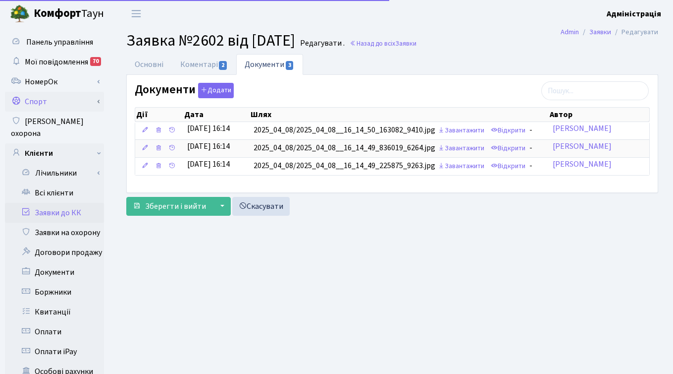
click at [42, 103] on link "Спорт" at bounding box center [54, 102] width 99 height 20
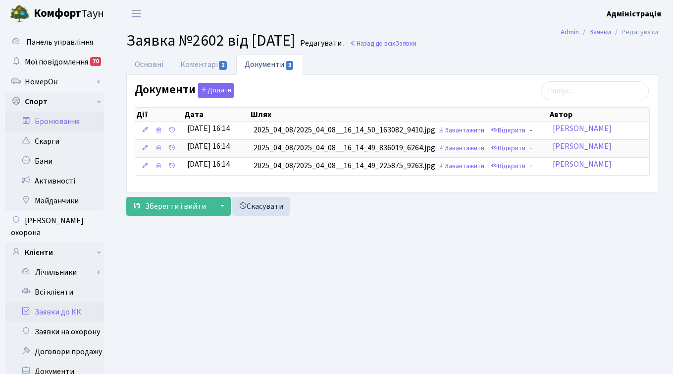
click at [52, 117] on link "Бронювання" at bounding box center [54, 121] width 99 height 20
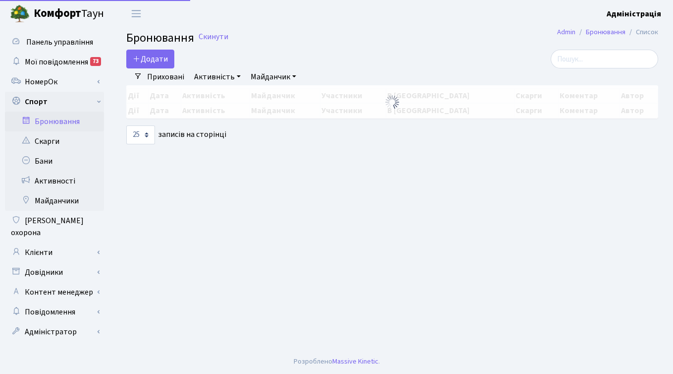
select select "25"
